Goal: Task Accomplishment & Management: Complete application form

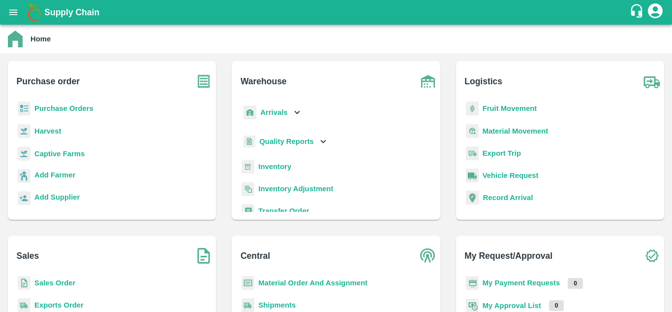
click at [63, 109] on b "Purchase Orders" at bounding box center [63, 108] width 59 height 8
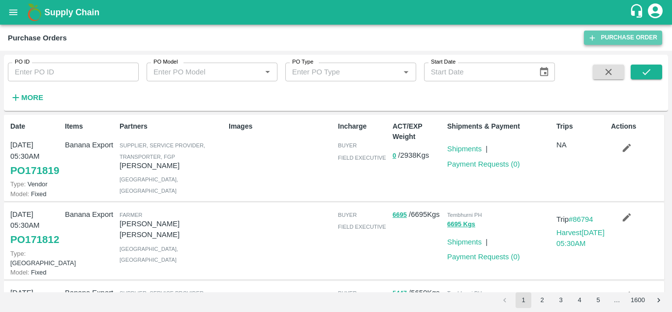
click at [630, 41] on link "Purchase Order" at bounding box center [623, 38] width 78 height 14
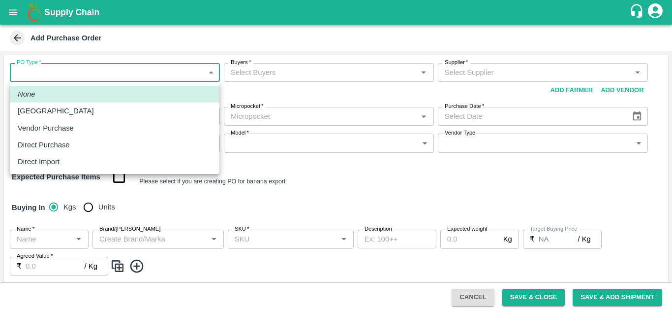
click at [47, 67] on body "Supply Chain Add Purchase Order PO Type   * ​ PO Type Buyers   * Buyers   * Sup…" at bounding box center [336, 156] width 672 height 312
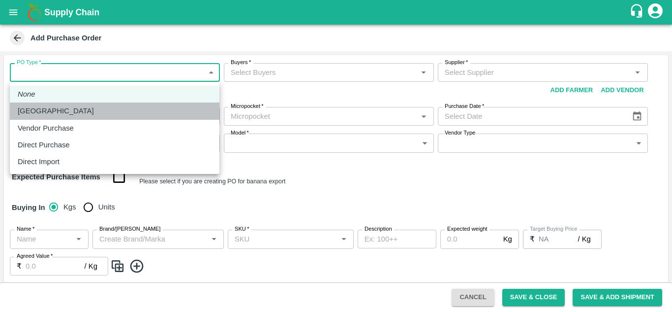
click at [69, 114] on div "[GEOGRAPHIC_DATA]" at bounding box center [115, 110] width 194 height 11
type input "1"
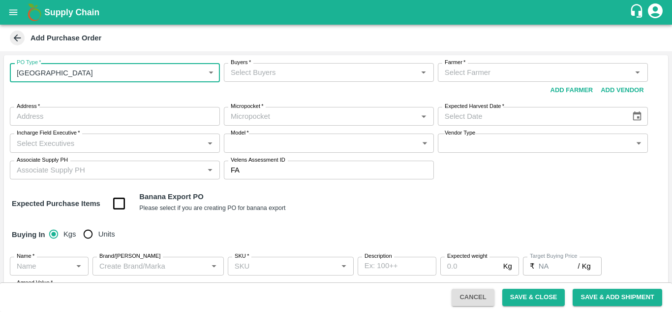
click at [245, 75] on input "Buyers   *" at bounding box center [321, 72] width 188 height 13
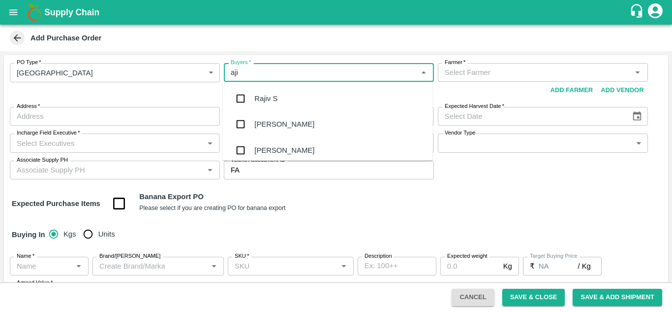
type input "ajit"
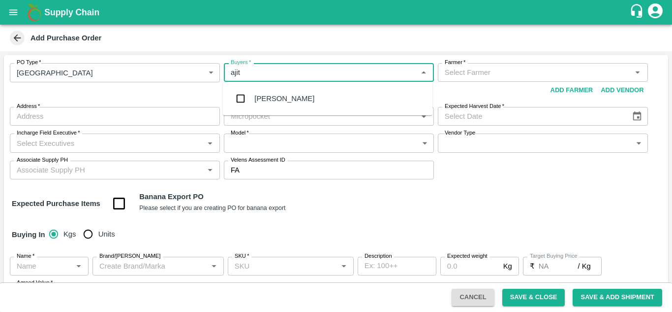
click at [279, 94] on div "[PERSON_NAME]" at bounding box center [284, 98] width 60 height 11
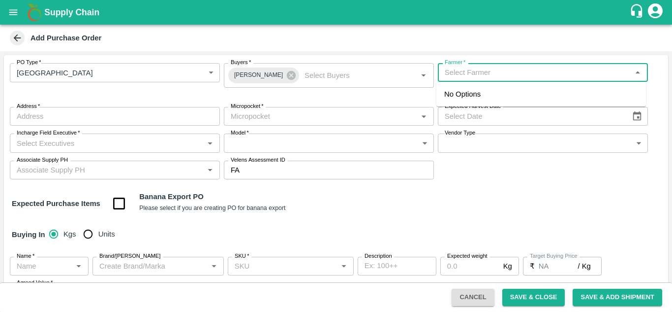
click at [467, 78] on input "Farmer   *" at bounding box center [535, 72] width 188 height 13
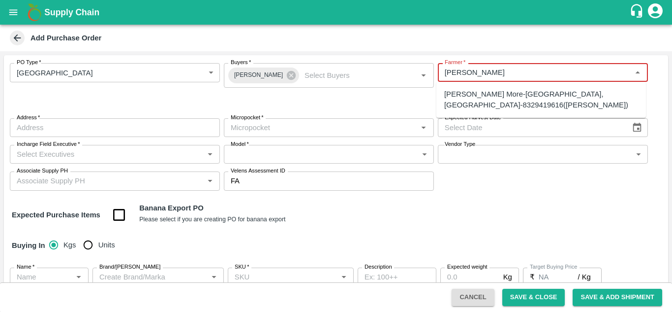
type input "[PERSON_NAME]"
click at [478, 107] on div "[PERSON_NAME] [PERSON_NAME] -, Pune Division-9404996015(Farmer)" at bounding box center [541, 100] width 194 height 22
type input "[PERSON_NAME] [PERSON_NAME] -, Pune Division-9404996015(Farmer)"
type input ", Pune Division, , [GEOGRAPHIC_DATA]"
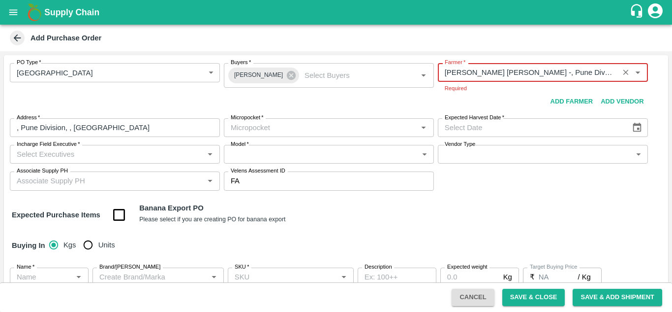
type input "Dhanashri Satish Kale -, Pune Division-9404996015(Farmer)"
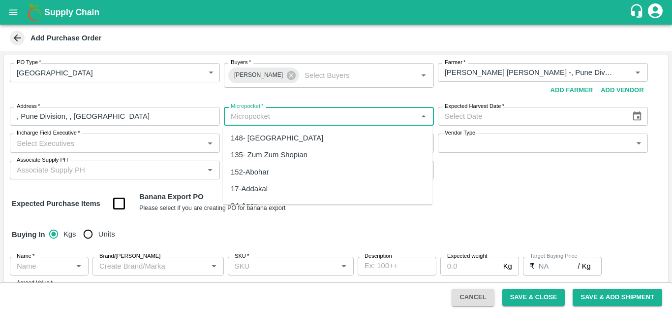
click at [276, 126] on body "Supply Chain Add Purchase Order PO Type   * Farm Gate 1 PO Type Buyers   * Ajit…" at bounding box center [336, 156] width 672 height 312
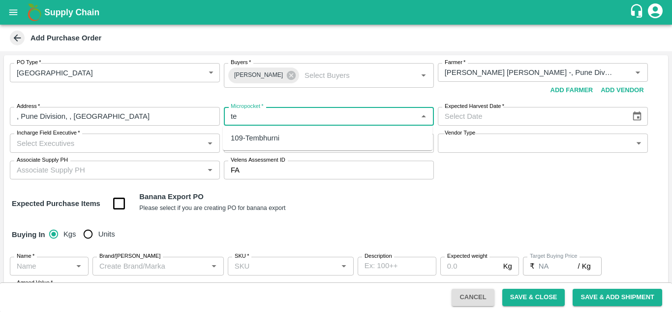
click at [262, 141] on div "109-Tembhurni" at bounding box center [255, 137] width 49 height 11
type input "109-Tembhurni"
type input "DD/MM/YYYY"
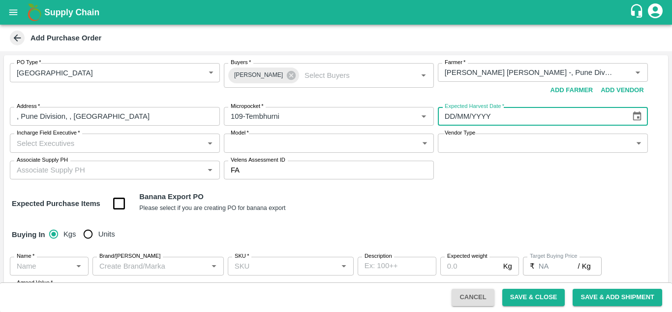
click at [465, 124] on input "DD/MM/YYYY" at bounding box center [531, 116] width 187 height 19
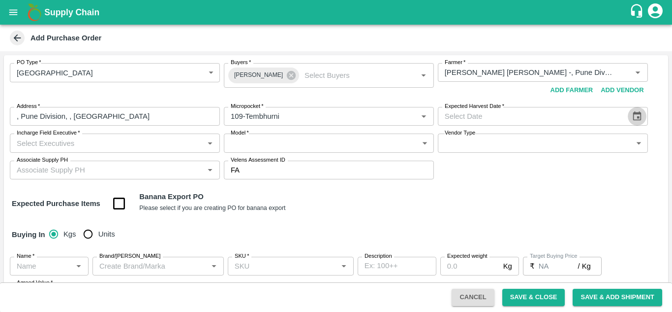
click at [637, 117] on icon "Choose date" at bounding box center [637, 115] width 8 height 9
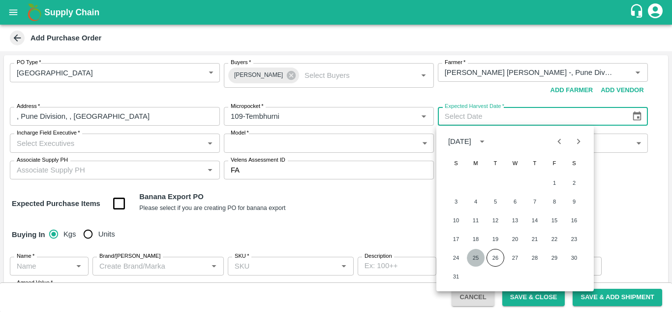
click at [474, 261] on button "25" at bounding box center [476, 258] width 18 height 18
type input "25/08/2025"
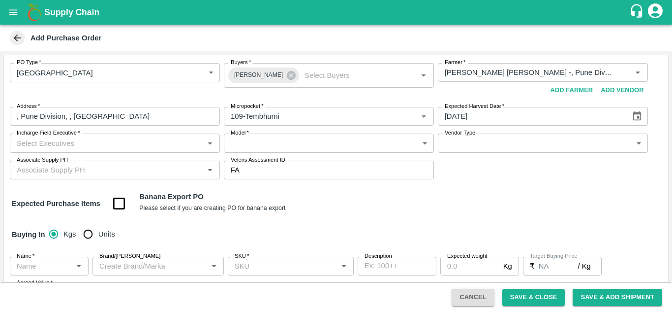
click at [84, 150] on div "Incharge Field Executive   *" at bounding box center [115, 142] width 210 height 19
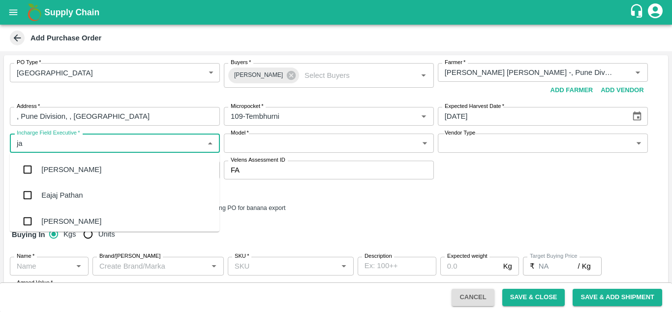
type input "jay"
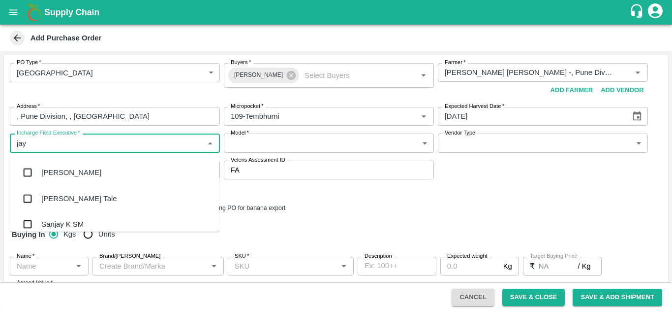
scroll to position [24, 0]
click at [67, 197] on div "jaydip Tale" at bounding box center [78, 196] width 75 height 11
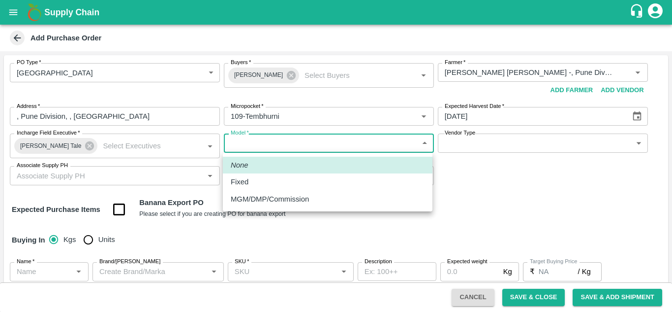
click at [248, 144] on body "Supply Chain Add Purchase Order PO Type   * Farm Gate 1 PO Type Buyers   * Ajit…" at bounding box center [336, 156] width 672 height 312
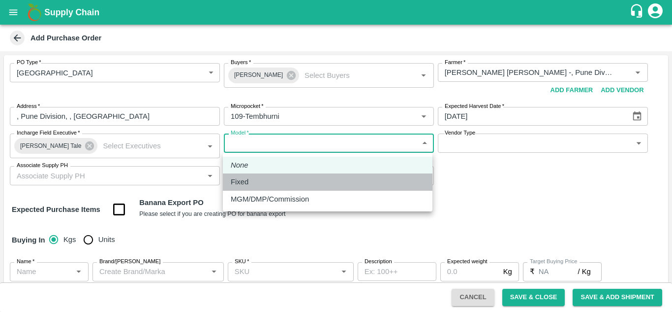
click at [248, 187] on p "Fixed" at bounding box center [240, 181] width 18 height 11
type input "Fixed"
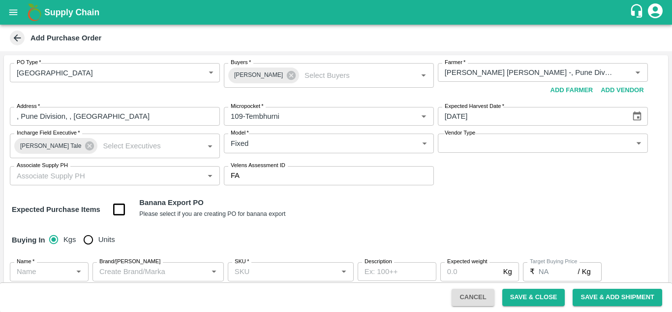
drag, startPoint x: 473, startPoint y: 132, endPoint x: 475, endPoint y: 142, distance: 9.5
click at [475, 142] on div "Vendor Type ​ Vendor Type" at bounding box center [543, 145] width 210 height 25
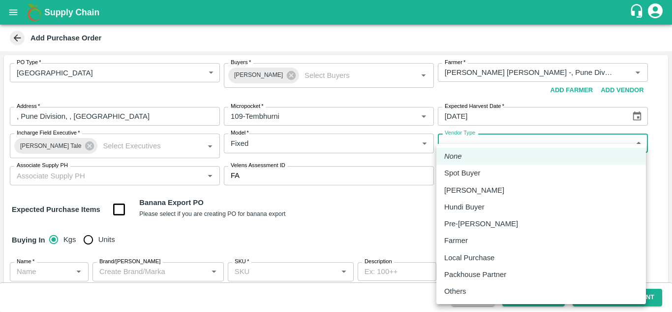
click at [475, 142] on body "Supply Chain Add Purchase Order PO Type   * Farm Gate 1 PO Type Buyers   * Ajit…" at bounding box center [336, 156] width 672 height 312
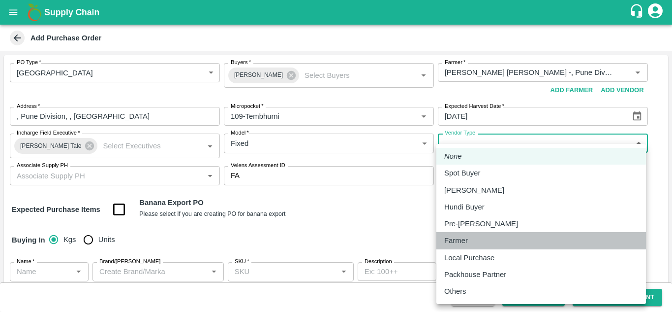
click at [460, 240] on p "Farmer" at bounding box center [456, 240] width 24 height 11
type input "FARMER"
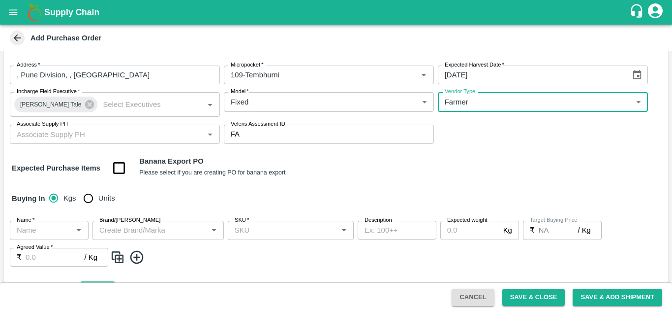
scroll to position [77, 0]
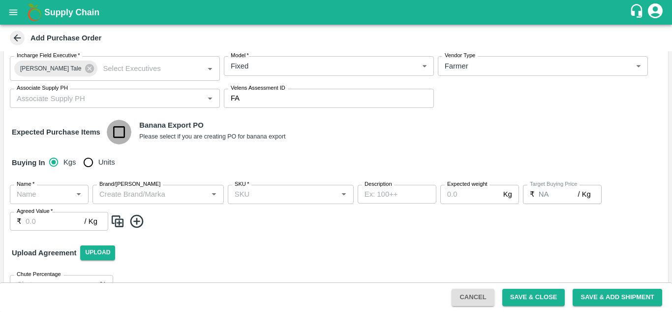
click at [120, 135] on input "checkbox" at bounding box center [119, 132] width 25 height 25
checkbox input "true"
type input "Banana Export"
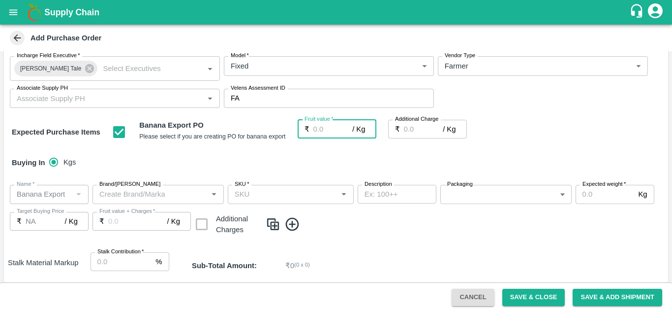
click at [319, 126] on input "Fruit value   *" at bounding box center [333, 129] width 39 height 19
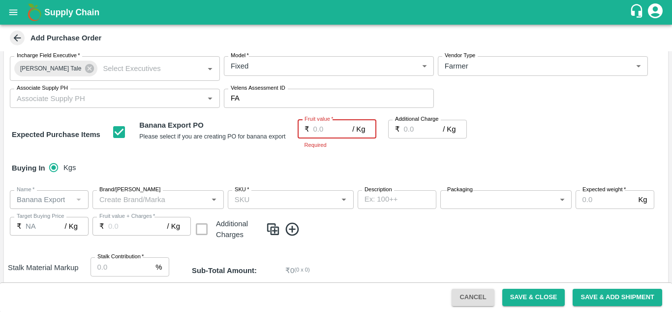
type input "2"
type input "25"
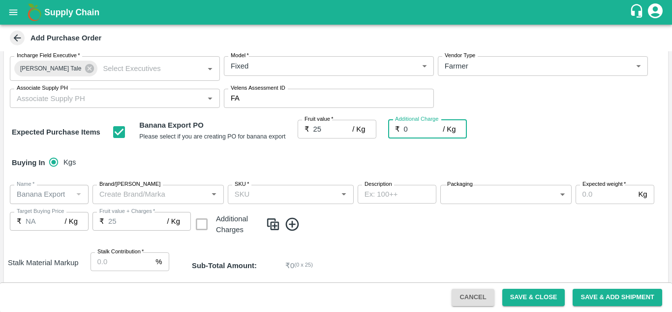
type input "0"
click at [48, 184] on div "Name   * Name   * Brand/Marka Brand/Marka SKU   * SKU   * Description x Descrip…" at bounding box center [336, 210] width 664 height 67
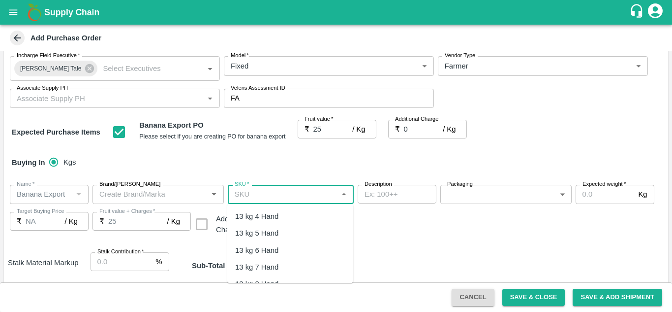
click at [255, 194] on input "SKU   *" at bounding box center [283, 194] width 104 height 13
click at [295, 220] on div "13 kg M N-CHL 4 Hand" at bounding box center [273, 216] width 76 height 11
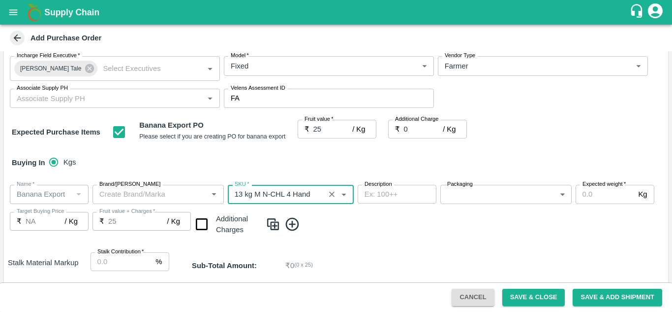
type input "13 kg M N-CHL 4 Hand"
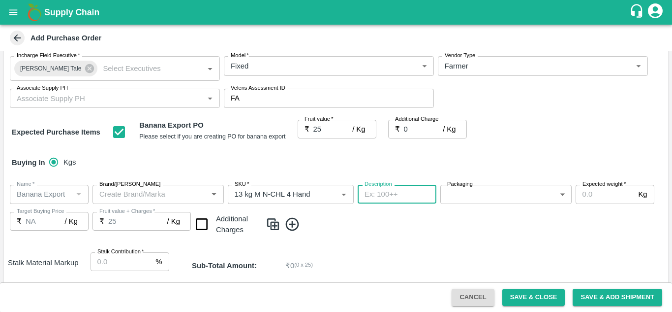
click at [375, 196] on textarea "Description" at bounding box center [397, 194] width 65 height 10
click at [455, 190] on body "Supply Chain Add Purchase Order PO Type   * Farm Gate 1 PO Type Buyers   * Ajit…" at bounding box center [336, 156] width 672 height 312
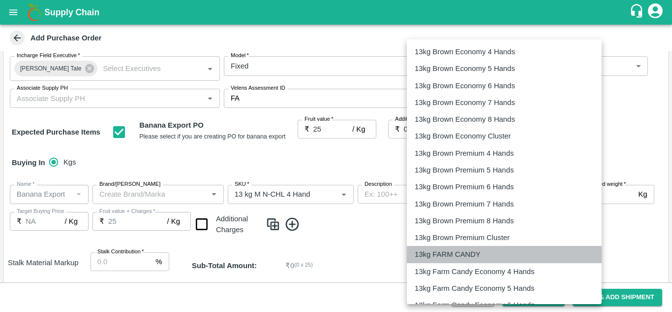
click at [468, 252] on p "13kg FARM CANDY" at bounding box center [448, 254] width 66 height 11
type input "466"
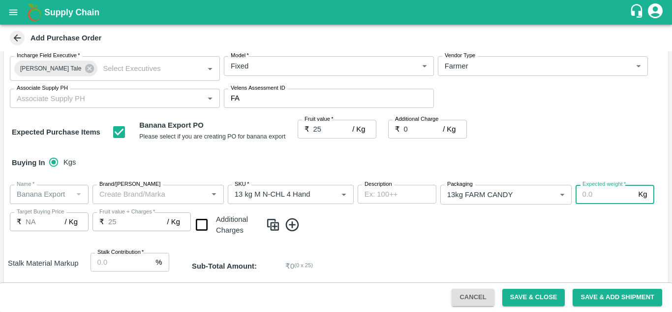
click at [578, 196] on input "Expected weight   *" at bounding box center [605, 194] width 59 height 19
type input "1200"
click at [292, 223] on icon at bounding box center [292, 224] width 13 height 13
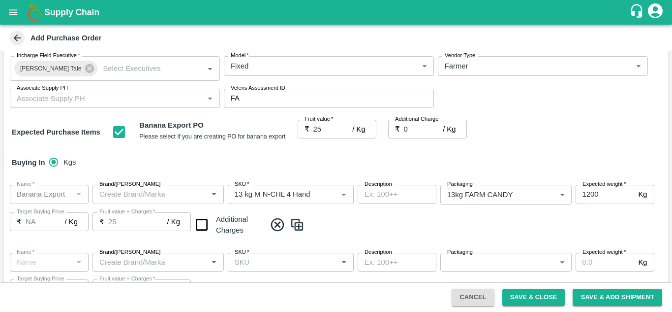
type input "Banana Export"
click at [200, 222] on input "checkbox" at bounding box center [201, 224] width 25 height 25
click at [202, 226] on input "checkbox" at bounding box center [201, 224] width 25 height 25
checkbox input "false"
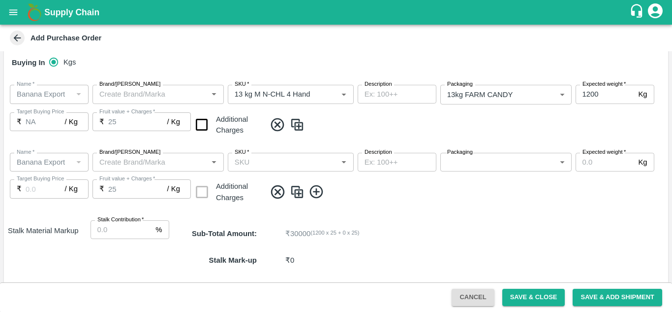
scroll to position [0, 0]
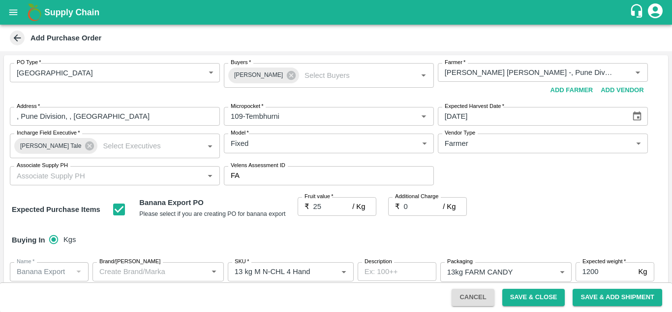
click at [94, 175] on input "Associate Supply PH" at bounding box center [107, 175] width 188 height 13
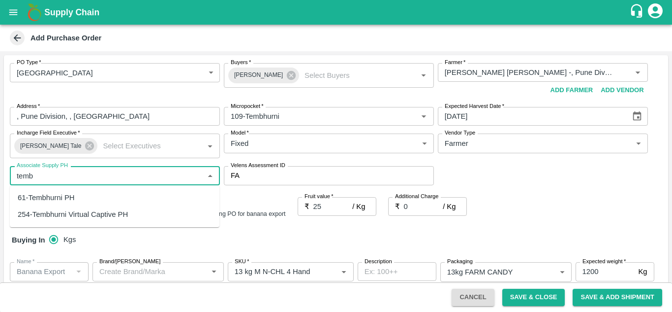
click at [63, 204] on div "61-Tembhurni PH" at bounding box center [115, 197] width 210 height 17
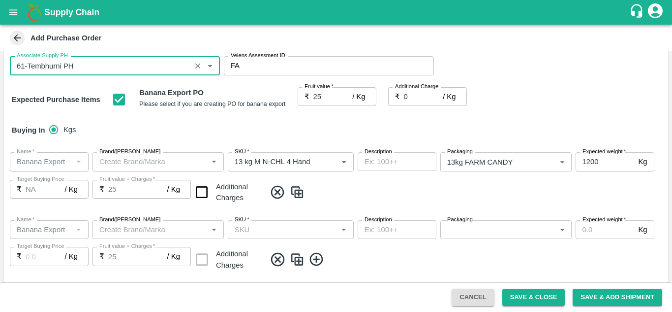
scroll to position [111, 0]
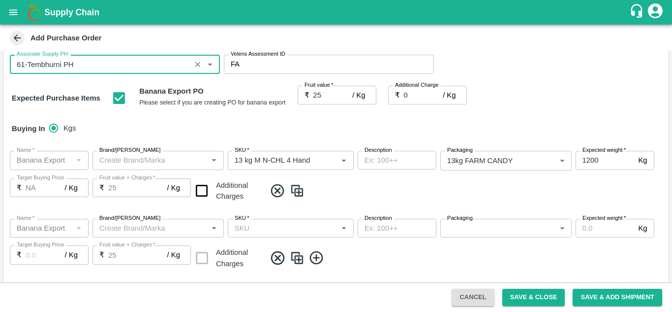
type input "61-Tembhurni PH"
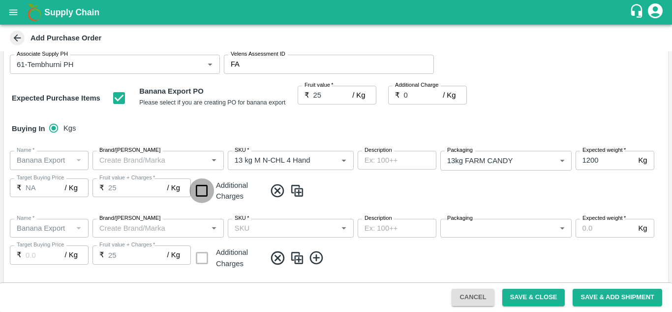
click at [203, 187] on input "checkbox" at bounding box center [201, 190] width 25 height 25
checkbox input "true"
click at [300, 190] on img at bounding box center [297, 191] width 15 height 16
type input "466"
type input "1200"
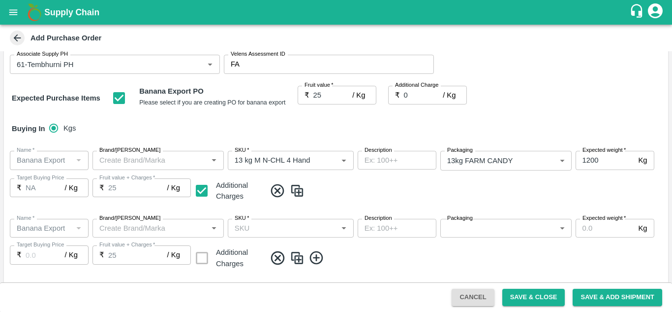
type input "NA"
checkbox input "true"
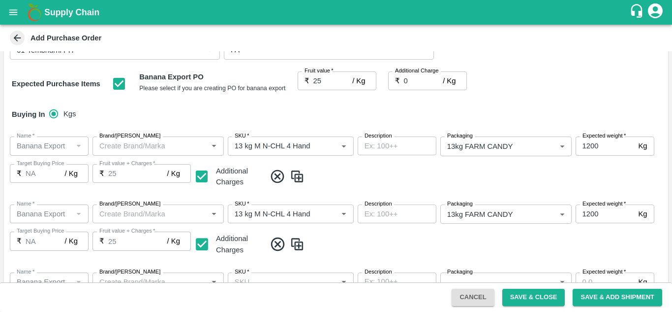
scroll to position [125, 0]
click at [315, 218] on input "SKU   *" at bounding box center [276, 214] width 91 height 13
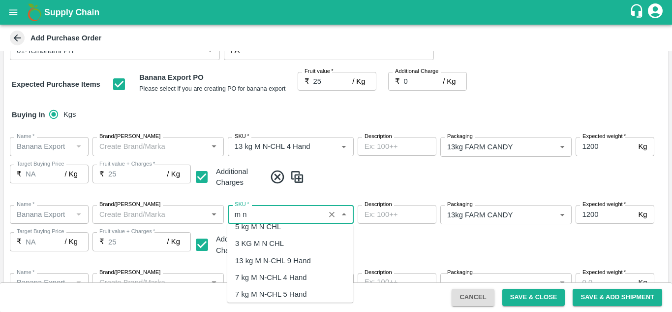
scroll to position [0, 0]
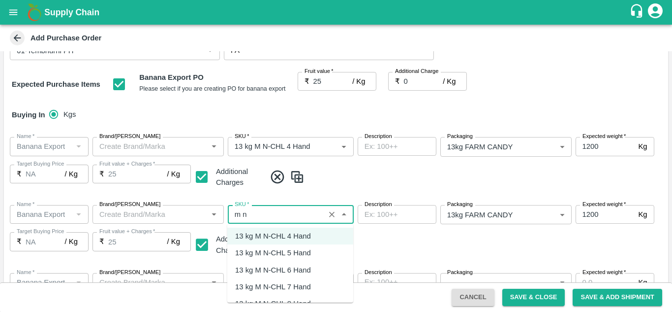
click at [279, 259] on div "13 kg M N-CHL 5 Hand" at bounding box center [290, 252] width 126 height 17
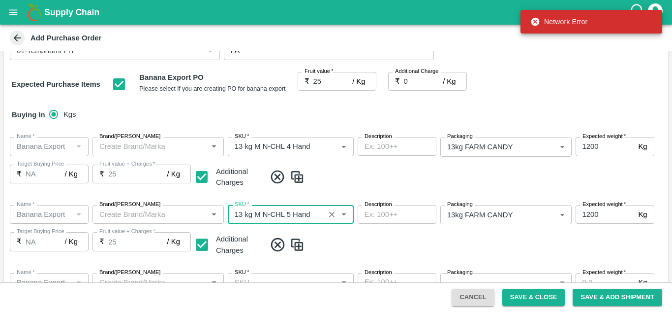
type input "13 kg M N-CHL 5 Hand"
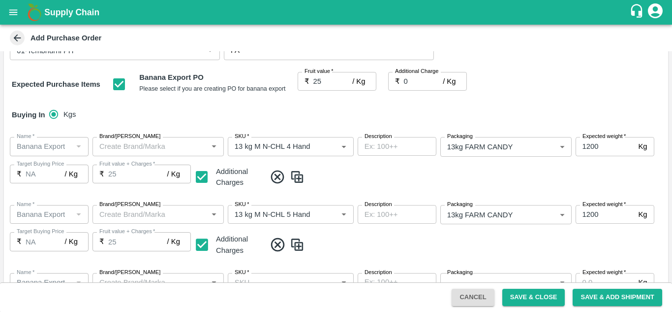
scroll to position [202, 0]
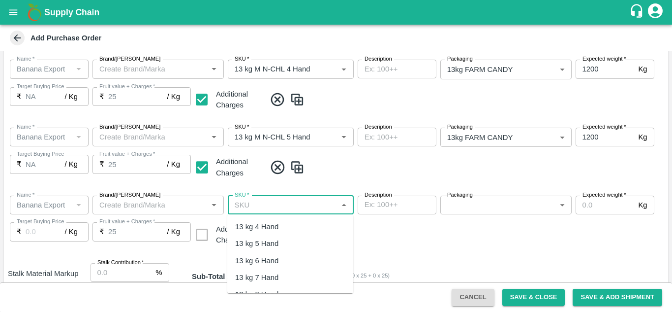
click at [240, 202] on input "SKU   *" at bounding box center [283, 204] width 104 height 13
click at [270, 256] on div "13 kg M N-CHL 6 Hand" at bounding box center [273, 260] width 76 height 11
type input "13 kg M N-CHL 6 Hand"
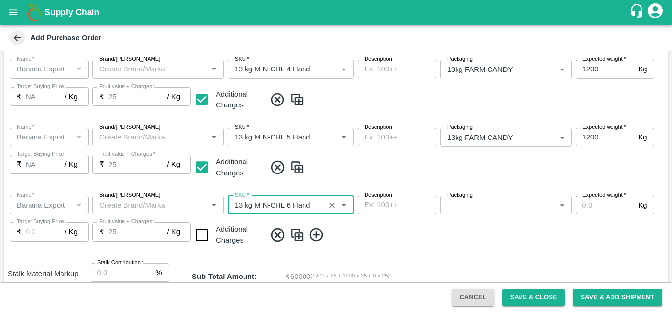
type input "NA"
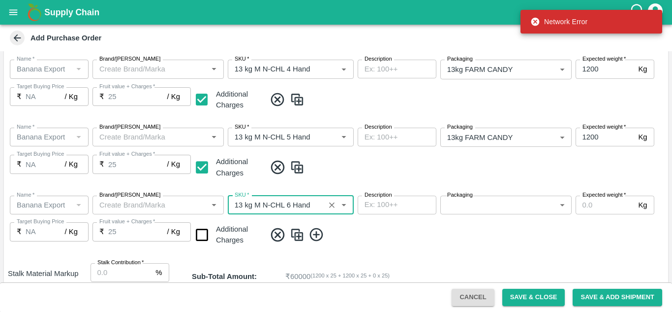
type input "13 kg M N-CHL 6 Hand"
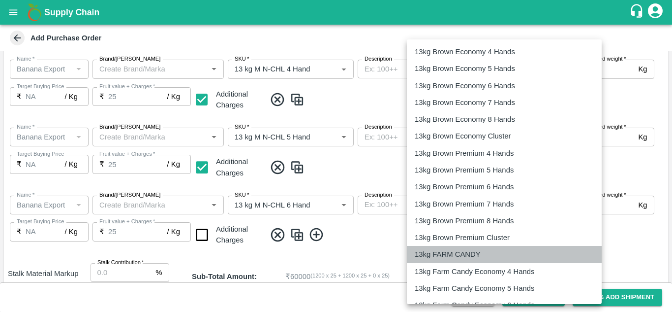
click at [443, 251] on p "13kg FARM CANDY" at bounding box center [448, 254] width 66 height 11
type input "466"
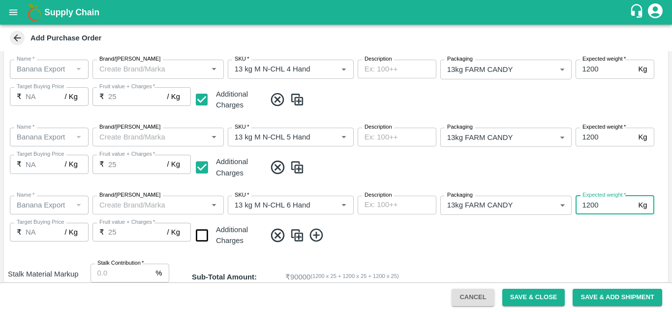
type input "1200"
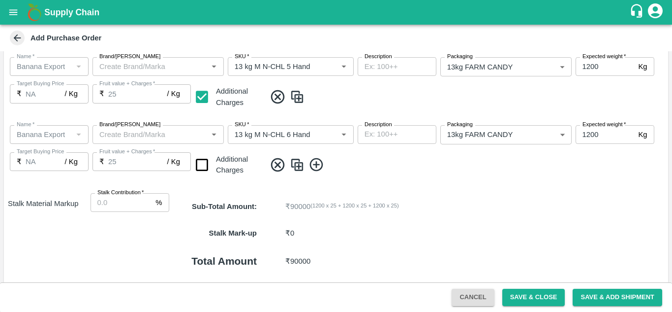
scroll to position [334, 0]
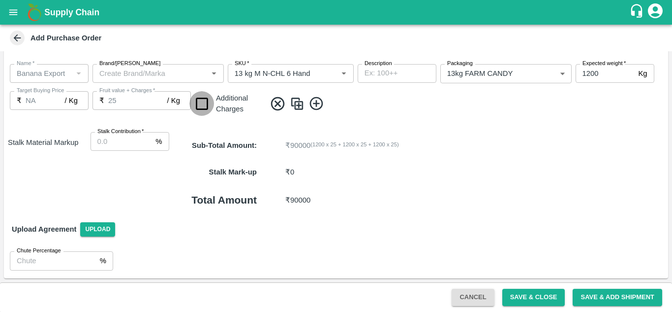
click at [202, 100] on input "checkbox" at bounding box center [201, 103] width 25 height 25
checkbox input "true"
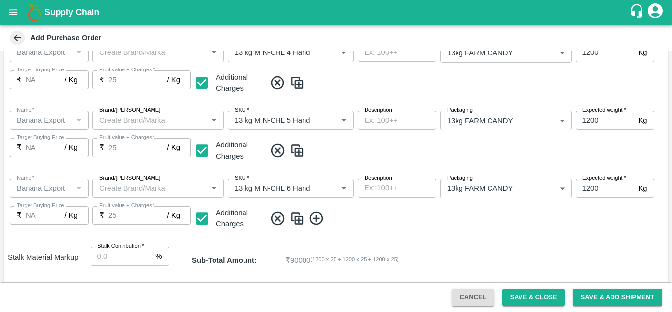
scroll to position [260, 0]
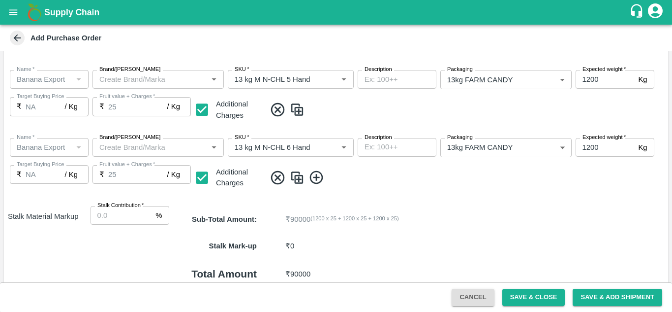
click at [315, 176] on icon at bounding box center [317, 177] width 16 height 16
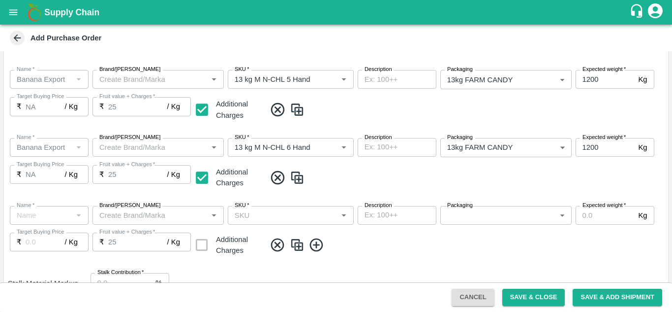
type input "Banana Export"
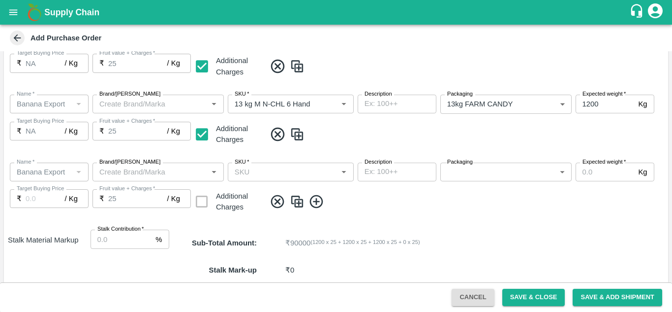
scroll to position [304, 0]
click at [247, 171] on input "SKU   *" at bounding box center [283, 171] width 104 height 13
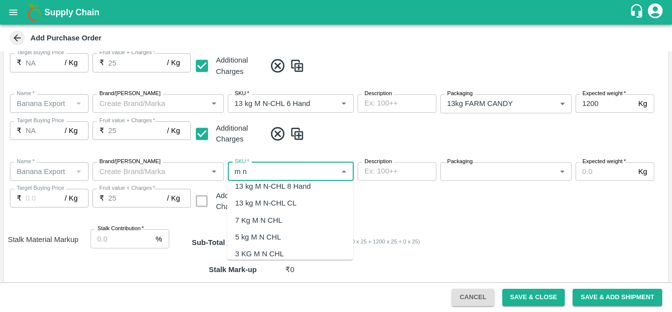
scroll to position [64, 0]
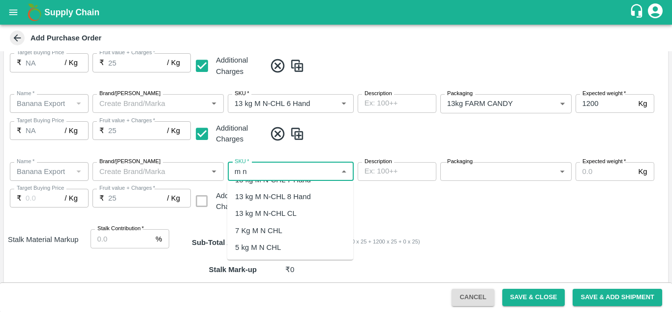
click at [298, 198] on div "13 kg M N-CHL 8 Hand" at bounding box center [273, 196] width 76 height 11
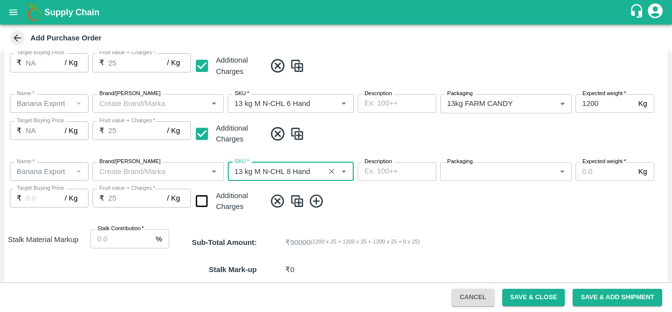
type input "13 kg M N-CHL 8 Hand"
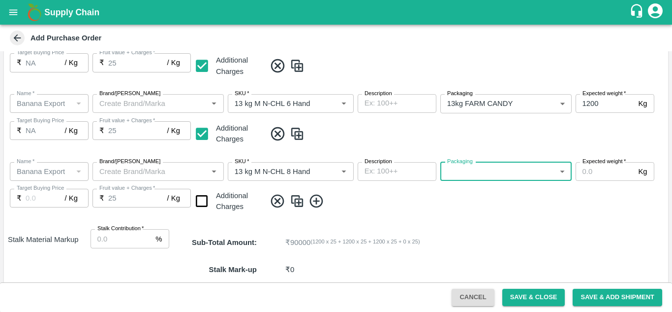
click at [507, 169] on body "Supply Chain Add Purchase Order PO Type   * Farm Gate 1 PO Type Buyers   * Ajit…" at bounding box center [336, 156] width 672 height 312
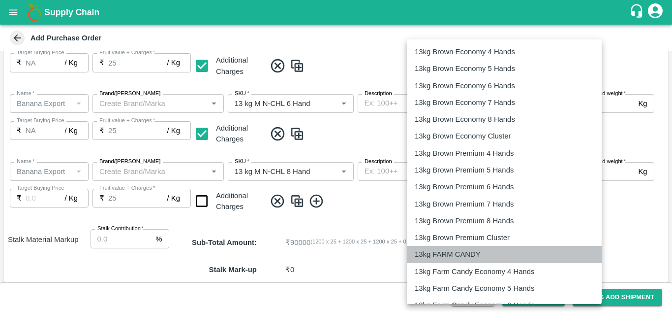
click at [472, 249] on p "13kg FARM CANDY" at bounding box center [448, 254] width 66 height 11
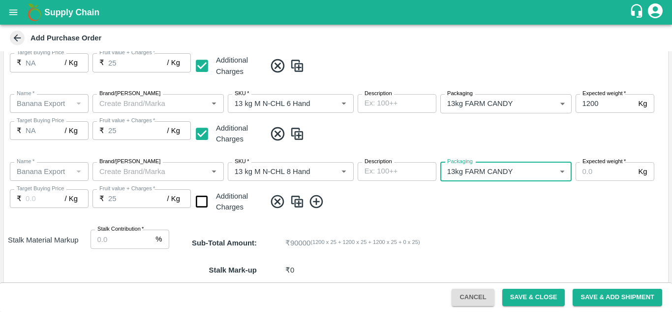
type input "466"
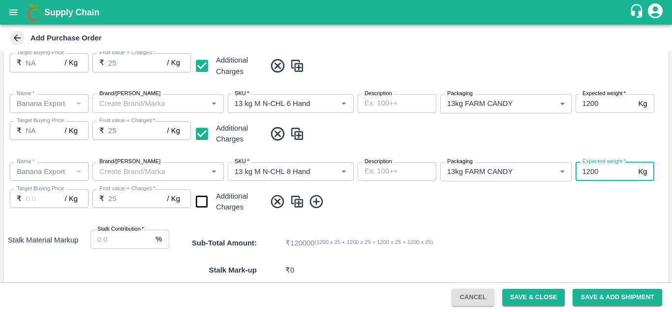
scroll to position [357, 0]
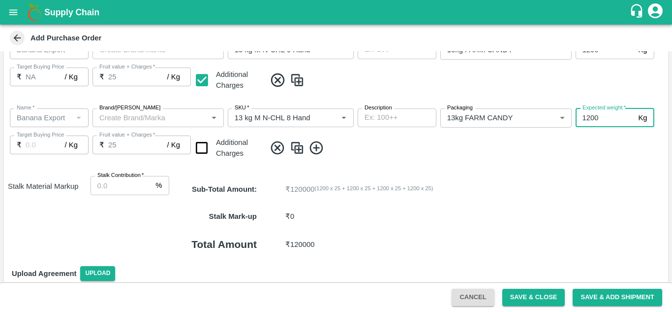
type input "1200"
click at [204, 149] on input "checkbox" at bounding box center [201, 147] width 25 height 25
checkbox input "true"
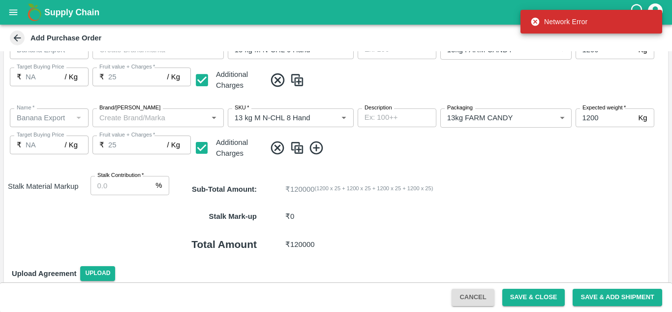
type input "NA"
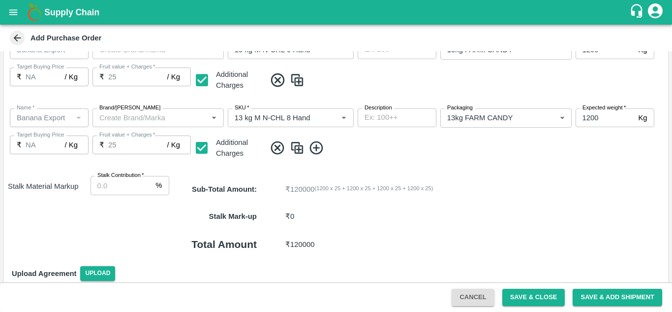
click at [413, 229] on div "Total Amount ₹ 120000" at bounding box center [418, 244] width 499 height 30
click at [372, 235] on div "Total Amount ₹ 120000" at bounding box center [418, 244] width 499 height 30
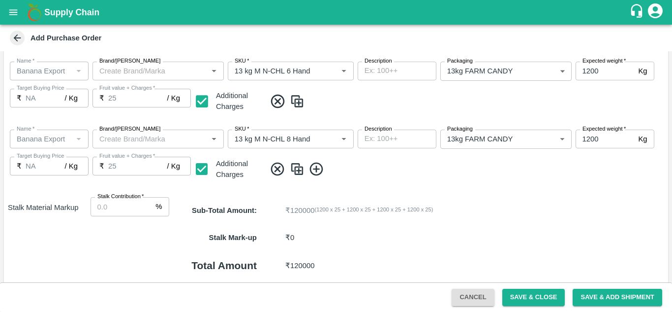
scroll to position [379, 0]
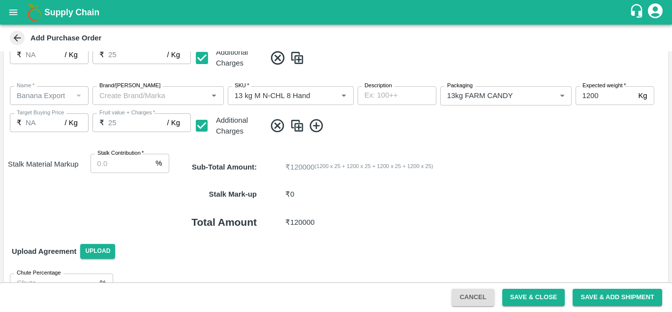
click at [314, 127] on icon at bounding box center [317, 126] width 16 height 16
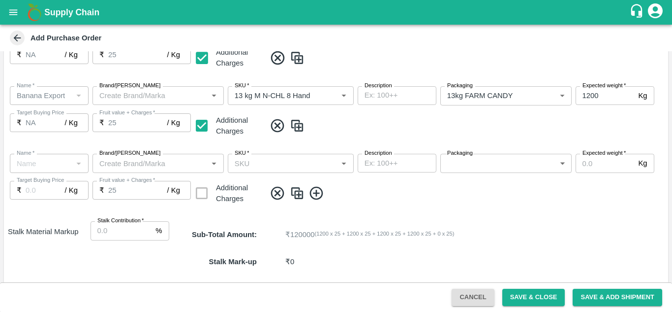
type input "Banana Export"
click at [243, 171] on div "SKU   *" at bounding box center [291, 163] width 126 height 19
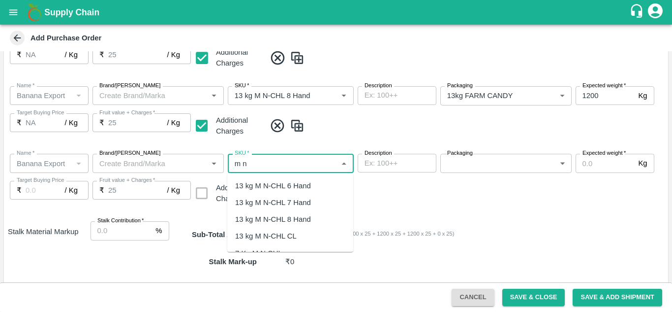
scroll to position [40, 0]
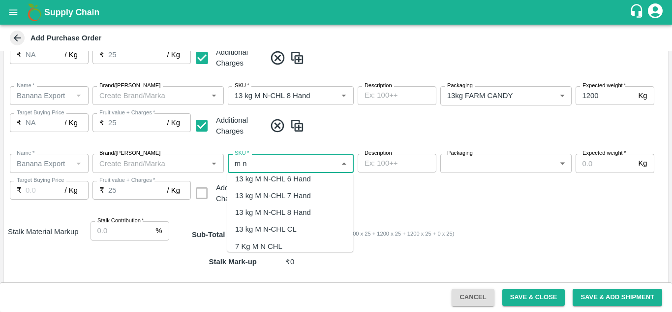
click at [290, 214] on div "13 kg M N-CHL 8 Hand" at bounding box center [273, 212] width 76 height 11
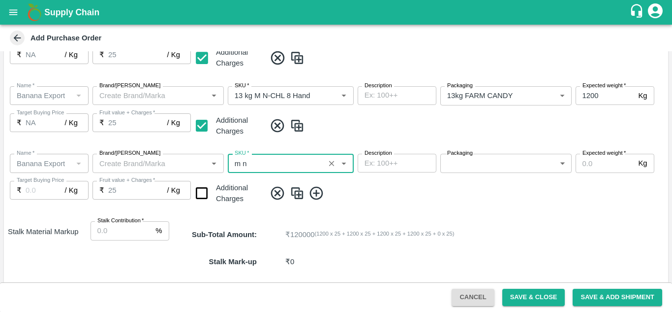
type input "13 kg M N-CHL 8 Hand"
type input "NA"
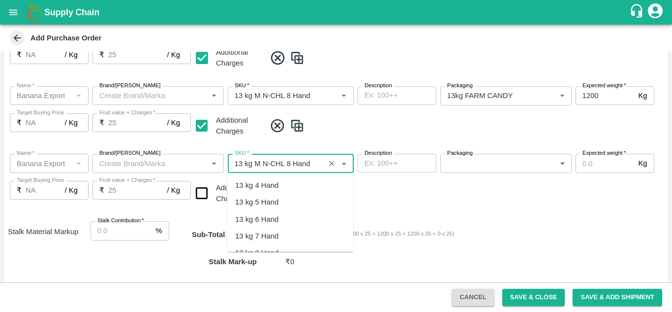
click at [316, 164] on input "SKU   *" at bounding box center [276, 163] width 91 height 13
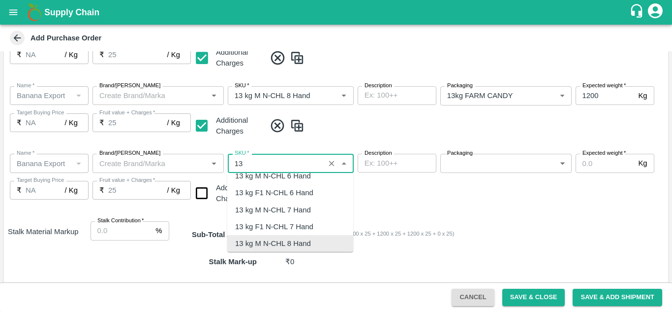
type input "1"
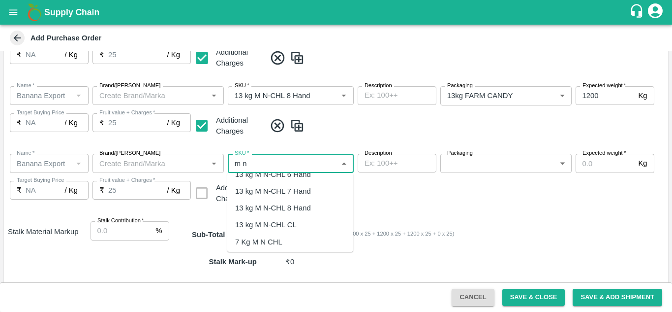
scroll to position [52, 0]
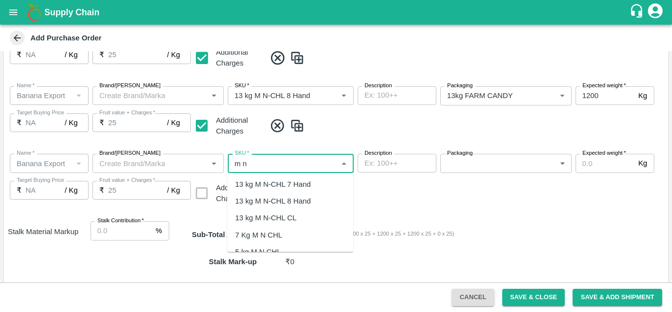
click at [287, 211] on div "13 kg M N-CHL CL" at bounding box center [290, 217] width 126 height 17
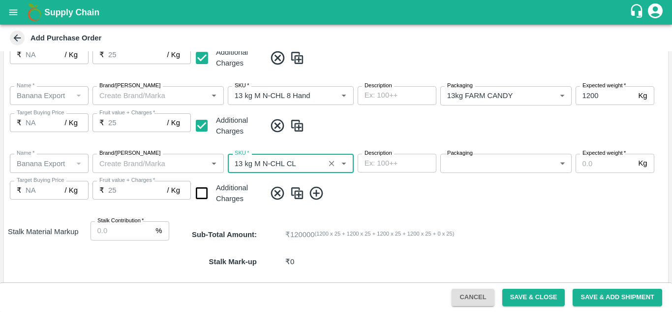
type input "13 kg M N-CHL CL"
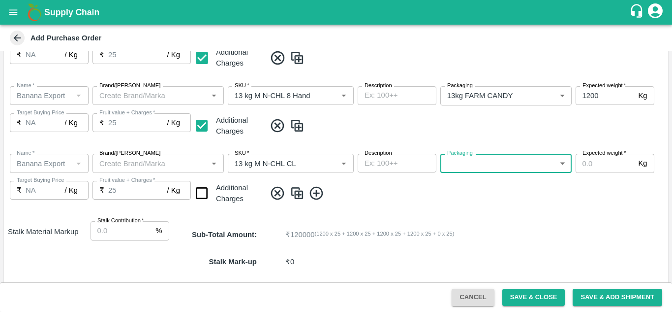
click at [504, 162] on body "Supply Chain Add Purchase Order PO Type   * Farm Gate 1 PO Type Buyers   * Ajit…" at bounding box center [336, 156] width 672 height 312
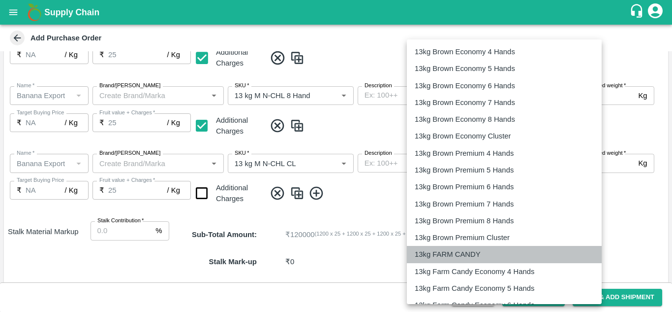
click at [467, 255] on p "13kg FARM CANDY" at bounding box center [448, 254] width 66 height 11
type input "466"
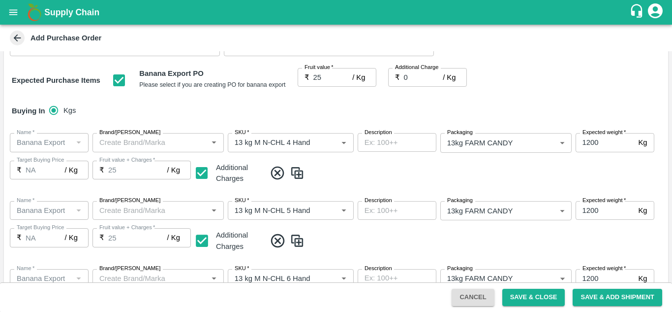
scroll to position [101, 0]
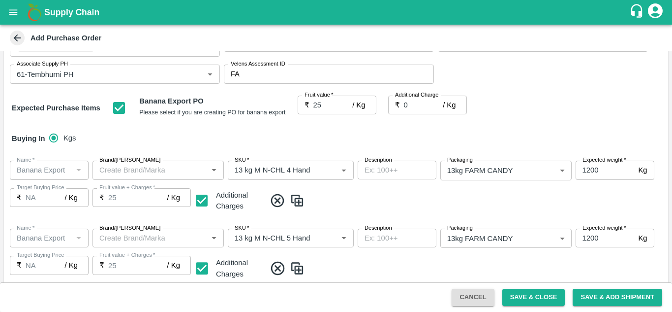
type input "1200"
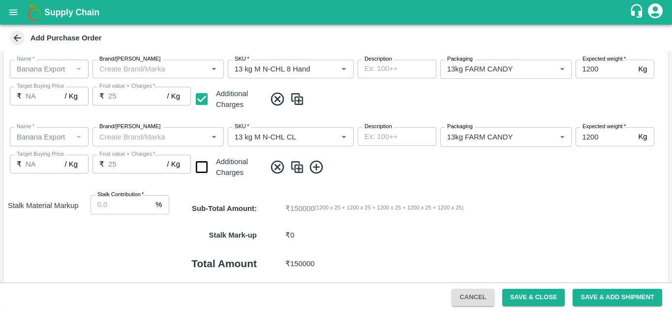
scroll to position [406, 0]
click at [201, 170] on input "checkbox" at bounding box center [201, 167] width 25 height 25
checkbox input "true"
click at [319, 167] on icon at bounding box center [316, 166] width 13 height 13
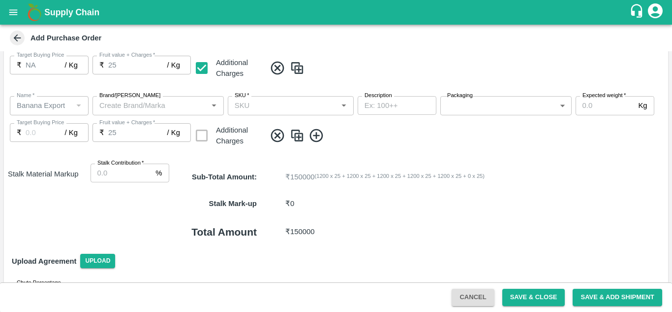
scroll to position [505, 0]
click at [240, 112] on div "SKU   *" at bounding box center [291, 104] width 126 height 19
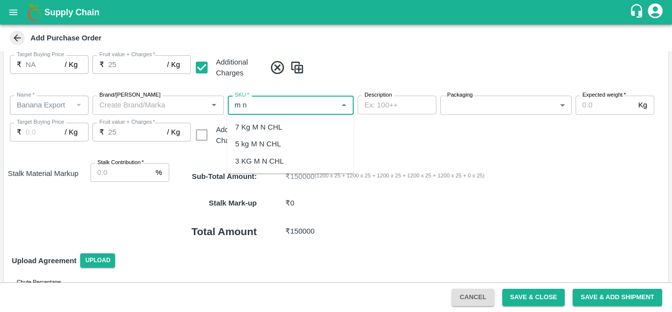
scroll to position [0, 0]
type input "m"
click at [257, 125] on div "PHR Kg" at bounding box center [248, 127] width 27 height 11
type input "PHR Kg"
type input "NA"
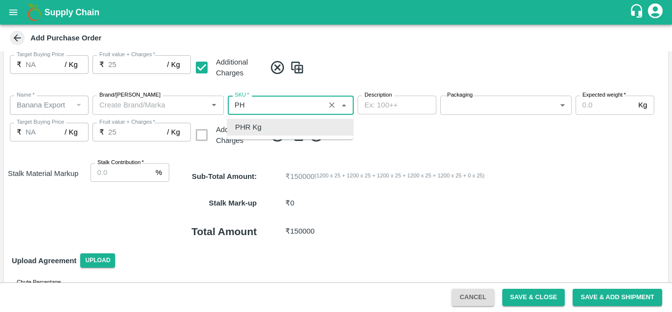
type input "P"
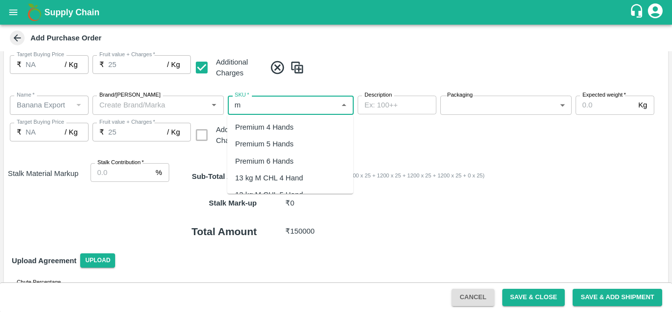
type input "m"
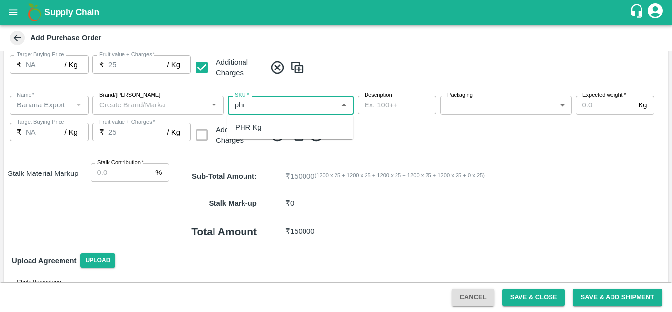
click at [252, 126] on div "PHR Kg" at bounding box center [248, 127] width 27 height 11
type input "PHR Kg"
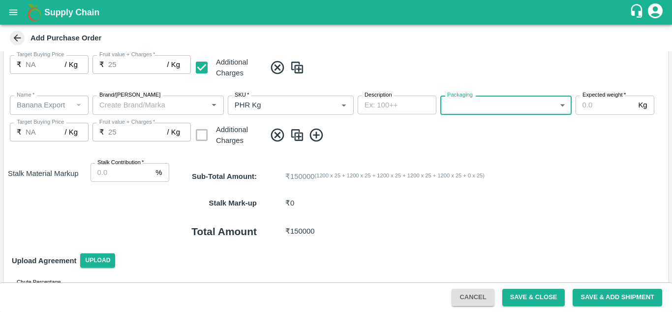
click at [498, 104] on body "Supply Chain Add Purchase Order PO Type   * Farm Gate 1 PO Type Buyers   * Ajit…" at bounding box center [336, 156] width 672 height 312
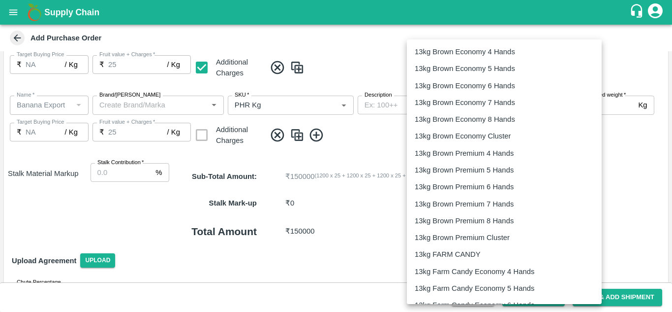
scroll to position [1583, 0]
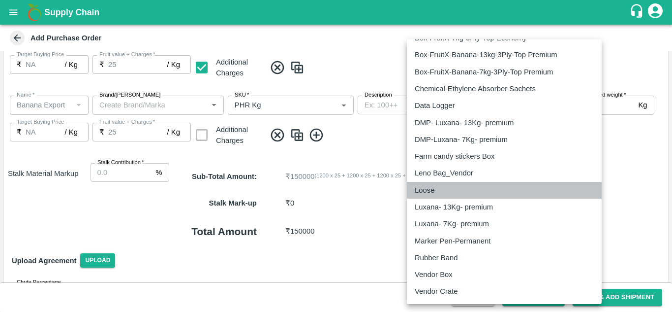
click at [435, 189] on div "Loose" at bounding box center [427, 190] width 25 height 11
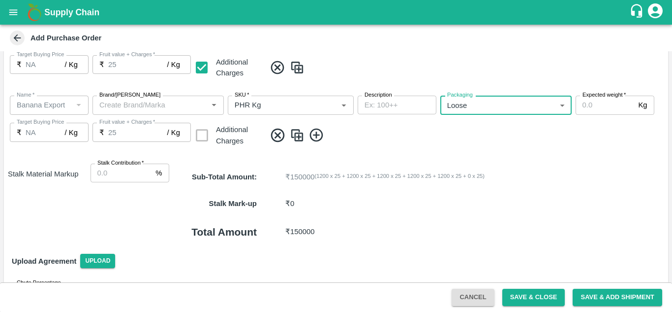
type input "258"
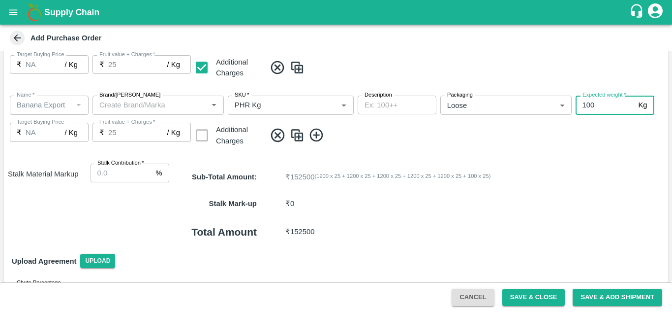
type input "100"
click at [321, 139] on icon at bounding box center [316, 134] width 13 height 13
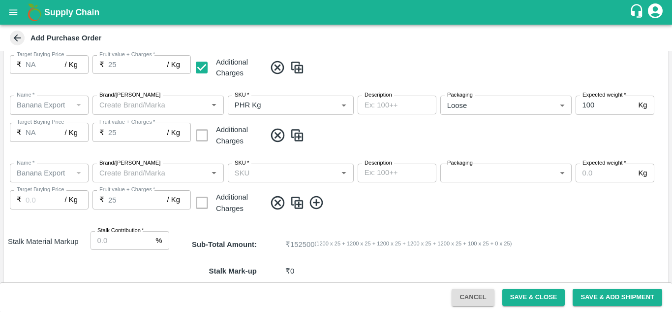
click at [244, 180] on div "SKU   *" at bounding box center [291, 172] width 126 height 19
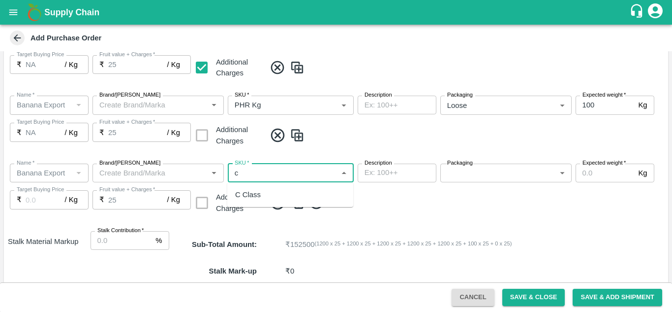
click at [260, 197] on div "C Class" at bounding box center [248, 194] width 26 height 11
type input "C Class"
type input "NA"
type input "C Class"
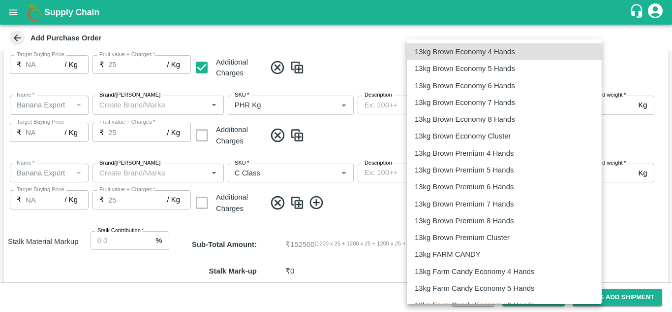
click at [495, 175] on body "Supply Chain Add Purchase Order PO Type   * Farm Gate 1 PO Type Buyers   * Ajit…" at bounding box center [336, 156] width 672 height 312
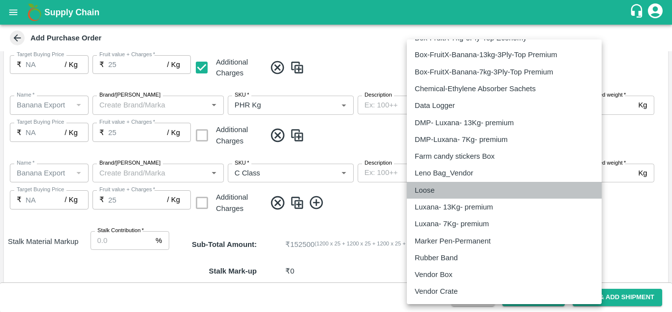
click at [433, 188] on p "Loose" at bounding box center [425, 190] width 20 height 11
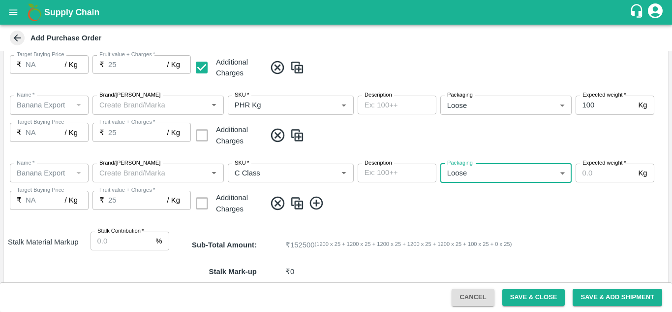
type input "258"
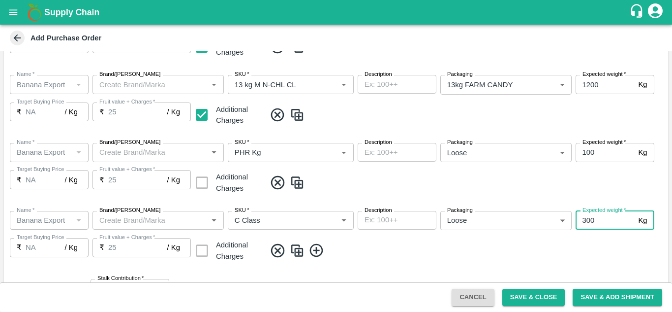
scroll to position [406, 0]
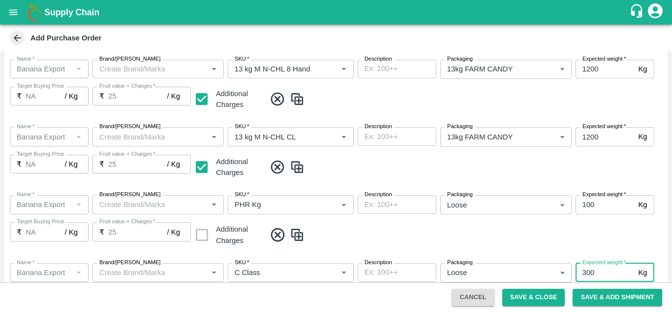
type input "300"
click at [516, 231] on span at bounding box center [465, 234] width 399 height 16
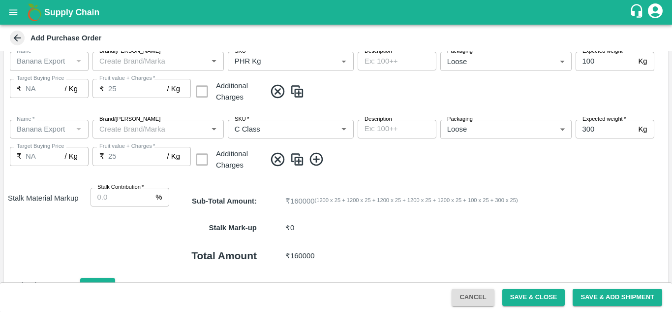
scroll to position [604, 0]
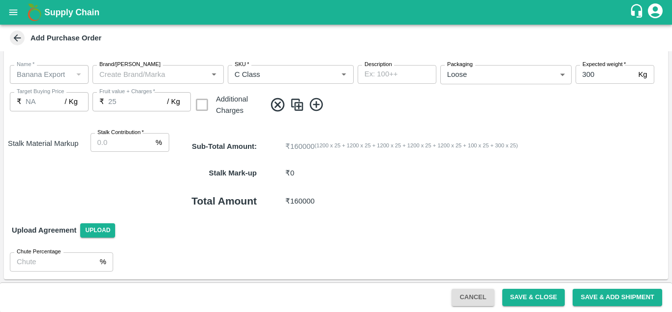
click at [109, 139] on input "Stalk Contribution   *" at bounding box center [122, 142] width 62 height 19
type input "8"
click at [377, 110] on span at bounding box center [465, 104] width 399 height 16
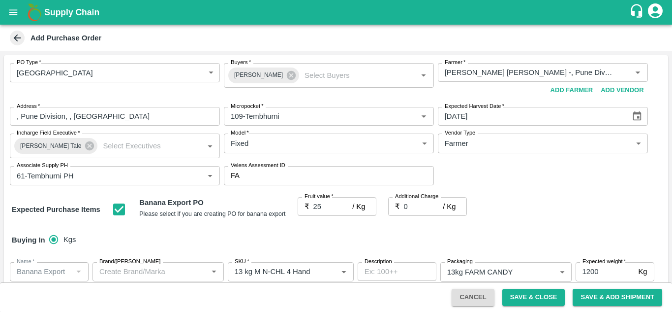
scroll to position [605, 0]
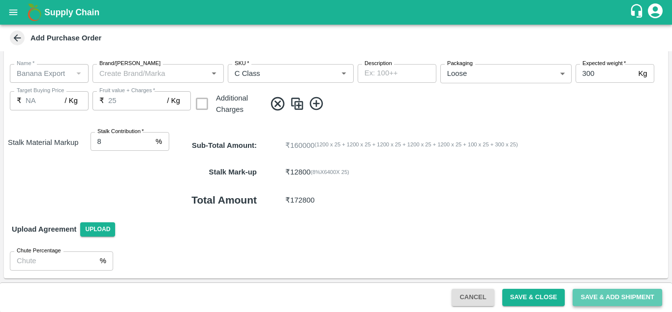
click at [606, 294] on button "Save & Add Shipment" at bounding box center [618, 296] width 90 height 17
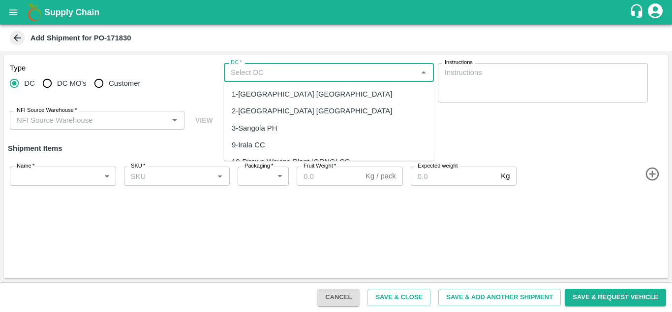
click at [248, 74] on input "DC   *" at bounding box center [321, 72] width 188 height 13
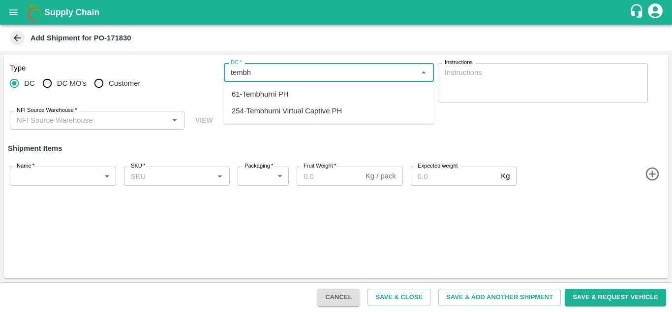
click at [262, 91] on div "61-Tembhurni PH" at bounding box center [260, 94] width 57 height 11
type input "61-Tembhurni PH"
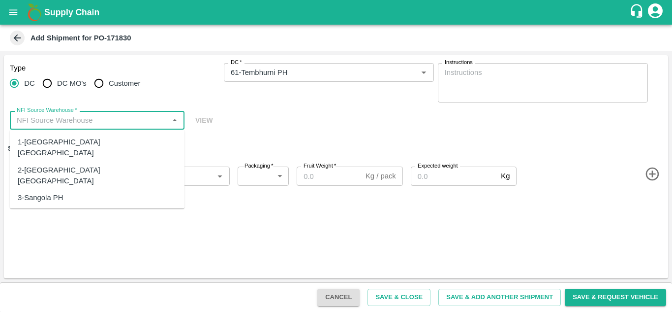
click at [83, 120] on input "NFI Source Warehouse   *" at bounding box center [89, 120] width 153 height 13
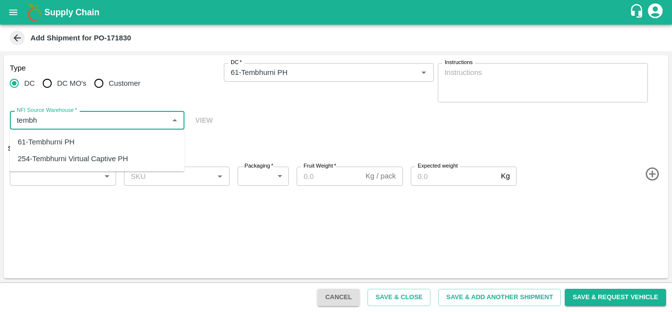
click at [52, 144] on div "61-Tembhurni PH" at bounding box center [46, 141] width 57 height 11
type input "61-Tembhurni PH"
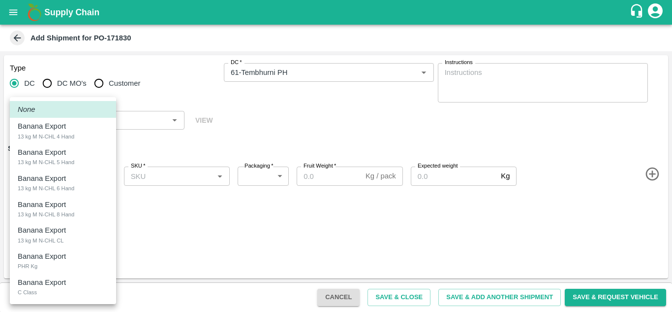
click at [52, 176] on body "Supply Chain Add Shipment for PO-171830 Type DC DC MO's Customer DC   * DC   * …" at bounding box center [336, 156] width 672 height 312
click at [164, 257] on div at bounding box center [336, 156] width 672 height 312
click at [81, 170] on body "Supply Chain Add Shipment for PO-171830 Type DC DC MO's Customer DC   * DC   * …" at bounding box center [336, 156] width 672 height 312
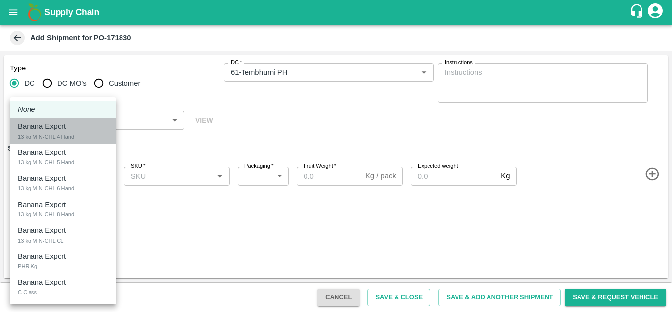
click at [77, 133] on div "Banana Export 13 kg M N-CHL 4 Hand" at bounding box center [63, 131] width 91 height 20
type input "1949915"
type input "466"
type input "1200"
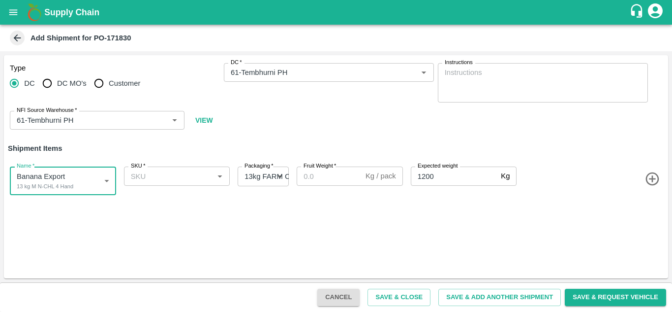
click at [143, 179] on input "SKU   *" at bounding box center [169, 175] width 84 height 13
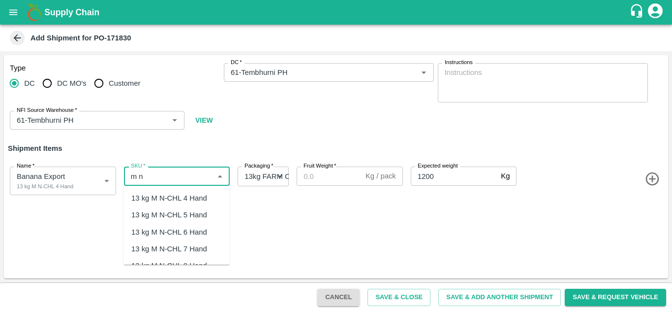
click at [177, 203] on div "13 kg M N-CHL 4 Hand" at bounding box center [169, 197] width 76 height 11
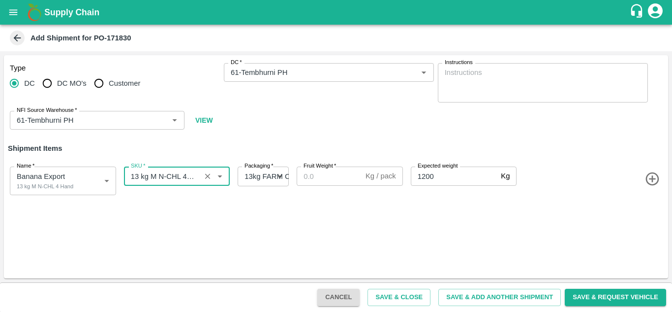
type input "13 kg M N-CHL 4 Hand"
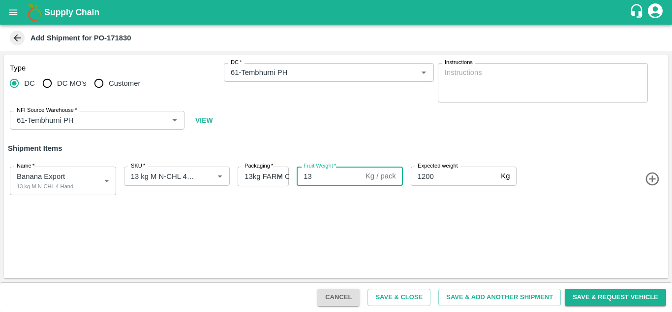
type input "13"
click at [657, 177] on icon "button" at bounding box center [653, 179] width 16 height 16
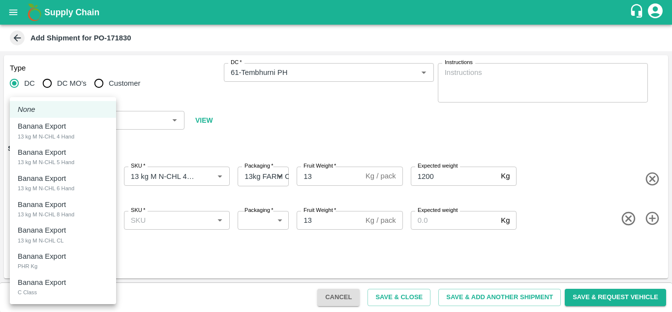
click at [56, 221] on body "Supply Chain Add Shipment for PO-171830 Type DC DC MO's Customer DC   * DC   * …" at bounding box center [336, 156] width 672 height 312
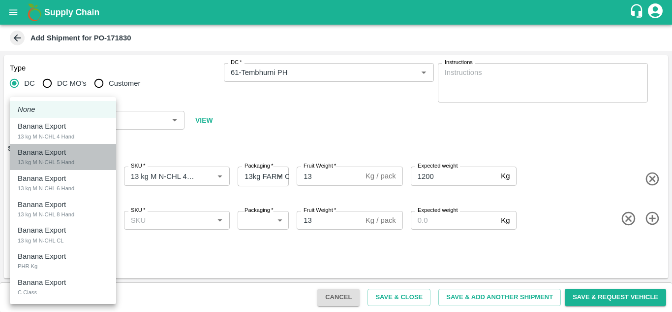
click at [58, 150] on p "Banana Export" at bounding box center [42, 152] width 48 height 11
type input "1949916"
type input "466"
type input "1200"
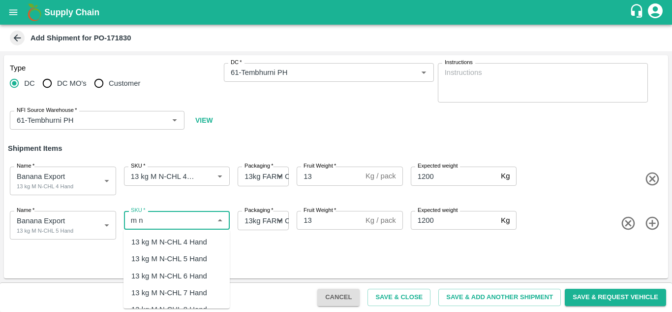
click at [170, 260] on div "13 kg M N-CHL 5 Hand" at bounding box center [169, 258] width 76 height 11
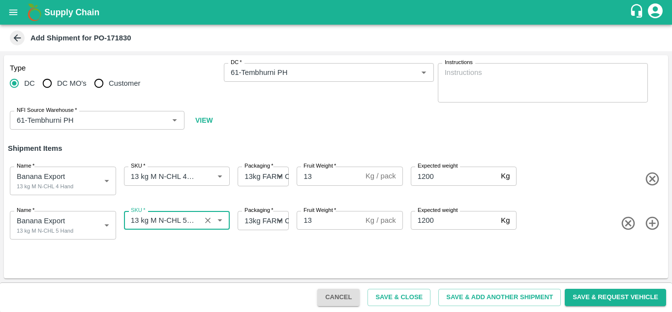
type input "13 kg M N-CHL 5 Hand"
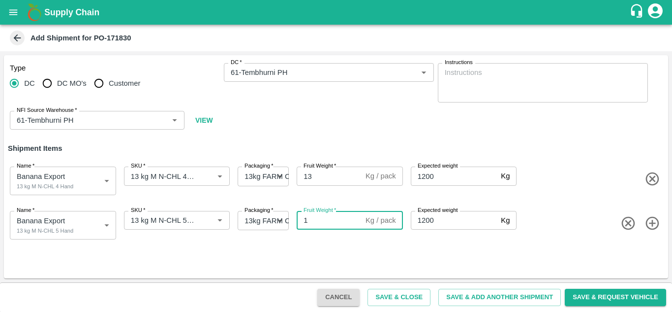
type input "13"
click at [652, 224] on icon "button" at bounding box center [653, 223] width 16 height 16
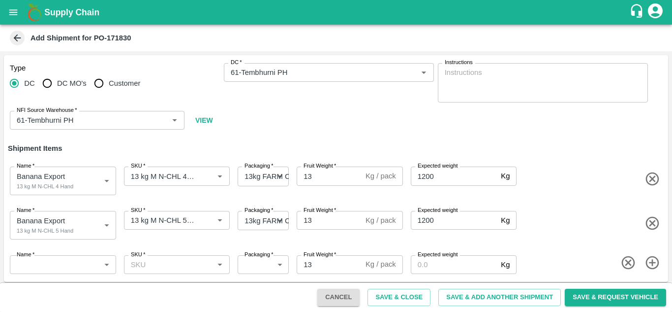
scroll to position [3, 0]
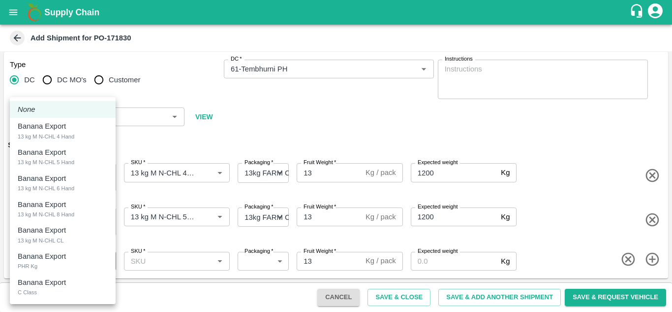
click at [54, 262] on body "Supply Chain Add Shipment for PO-171830 Type DC DC MO's Customer DC   * DC   * …" at bounding box center [336, 156] width 672 height 312
click at [67, 180] on div "Banana Export" at bounding box center [44, 178] width 53 height 11
type input "1949917"
type input "466"
type input "1200"
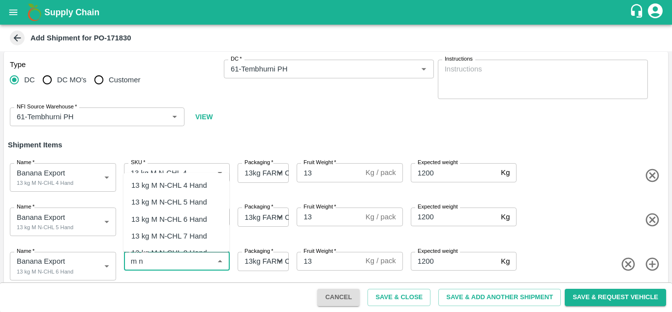
click at [168, 215] on div "13 kg M N-CHL 6 Hand" at bounding box center [169, 219] width 76 height 11
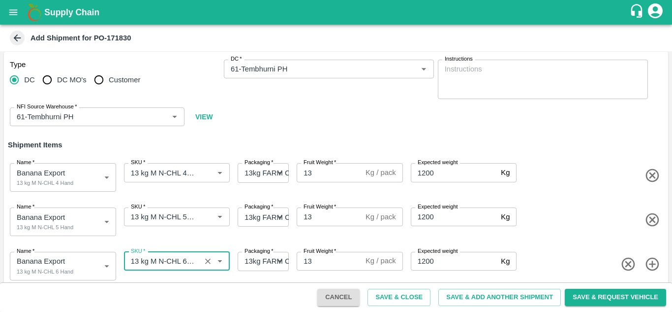
type input "13 kg M N-CHL 6 Hand"
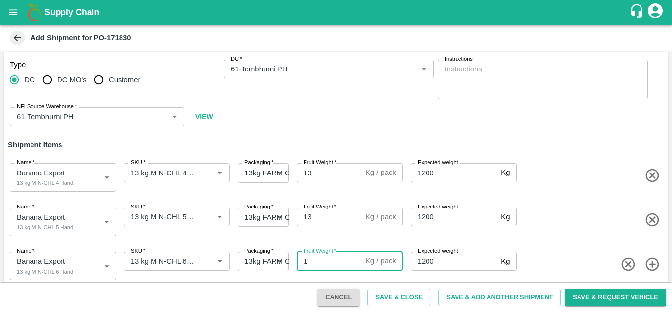
type input "13"
click at [651, 265] on icon "button" at bounding box center [652, 263] width 13 height 13
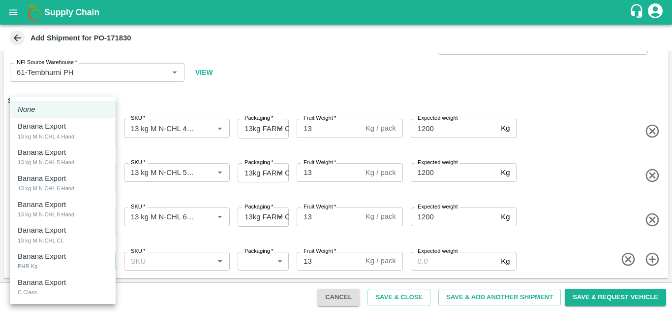
click at [49, 262] on body "Supply Chain Add Shipment for PO-171830 Type DC DC MO's Customer DC   * DC   * …" at bounding box center [336, 156] width 672 height 312
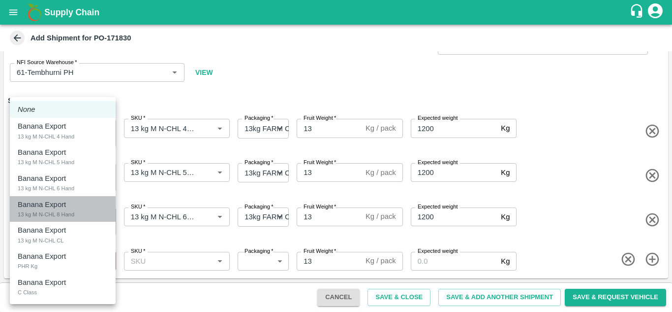
click at [61, 211] on div "13 kg M N-CHL 8 Hand" at bounding box center [46, 214] width 57 height 9
type input "1949918"
type input "466"
type input "1200"
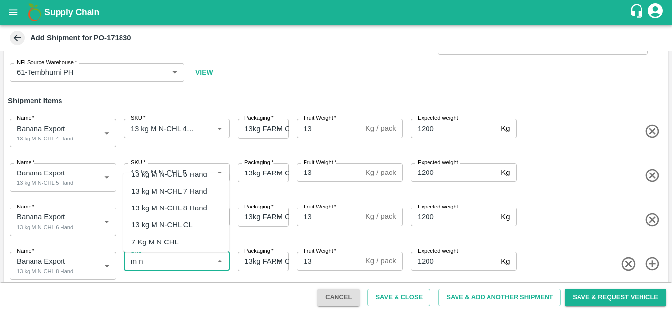
scroll to position [45, 0]
click at [191, 207] on div "13 kg M N-CHL 8 Hand" at bounding box center [169, 207] width 76 height 11
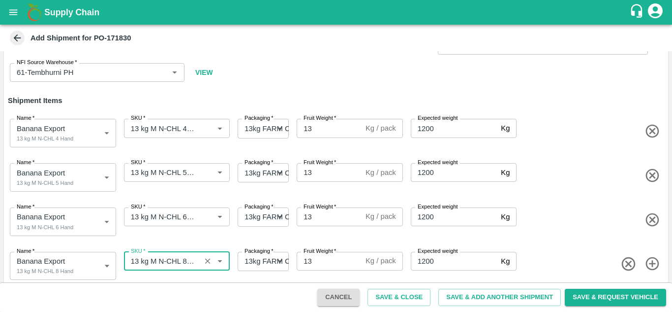
type input "13 kg M N-CHL 8 Hand"
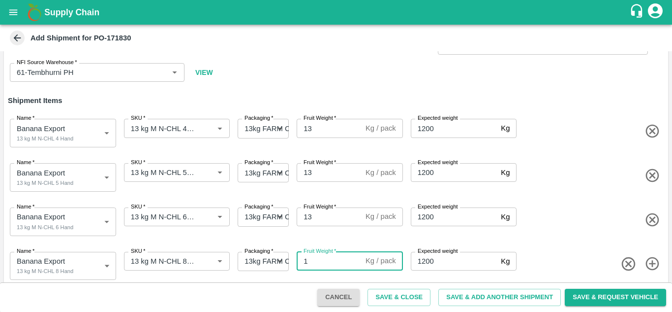
type input "13"
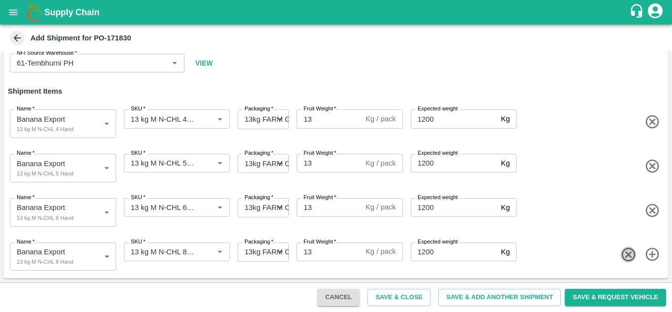
click at [647, 250] on icon "button" at bounding box center [652, 254] width 13 height 13
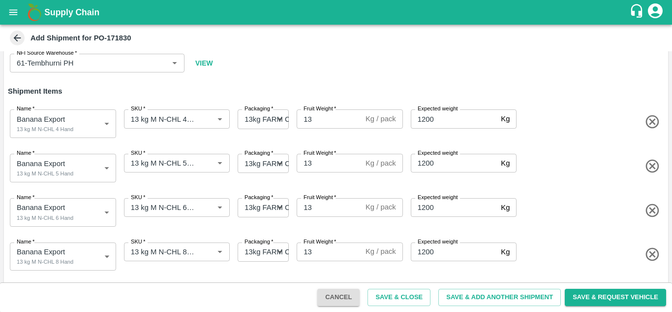
scroll to position [92, 0]
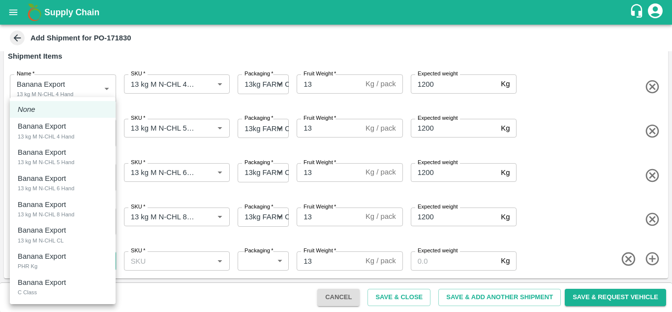
click at [67, 263] on body "Supply Chain Add Shipment for PO-171830 Type DC DC MO's Customer DC   * DC   * …" at bounding box center [336, 156] width 672 height 312
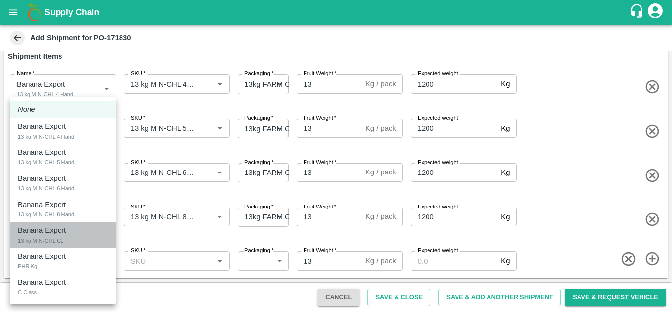
click at [61, 236] on div "13 kg M N-CHL CL" at bounding box center [41, 240] width 46 height 9
type input "1949919"
type input "466"
type input "1200"
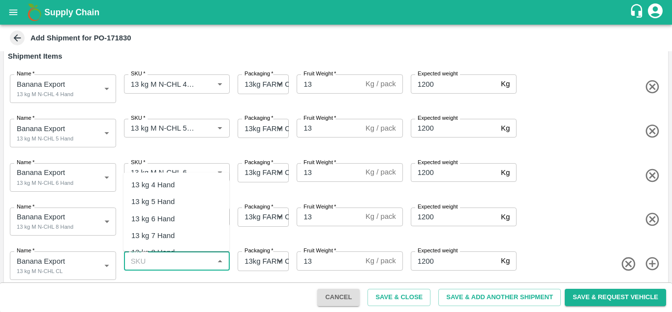
click at [152, 260] on input "SKU   *" at bounding box center [169, 260] width 84 height 13
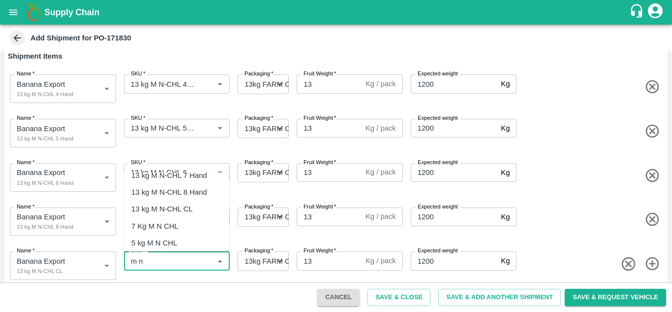
scroll to position [61, 0]
click at [180, 210] on div "13 kg M N-CHL CL" at bounding box center [162, 208] width 62 height 11
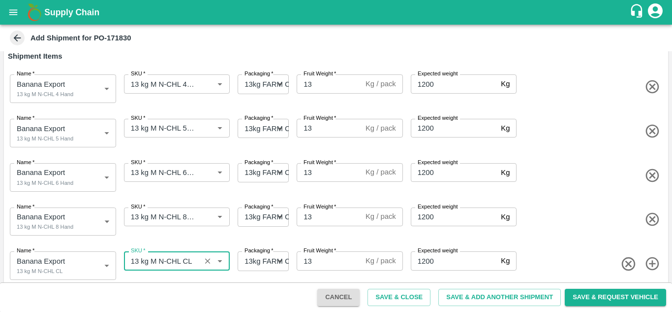
type input "13 kg M N-CHL CL"
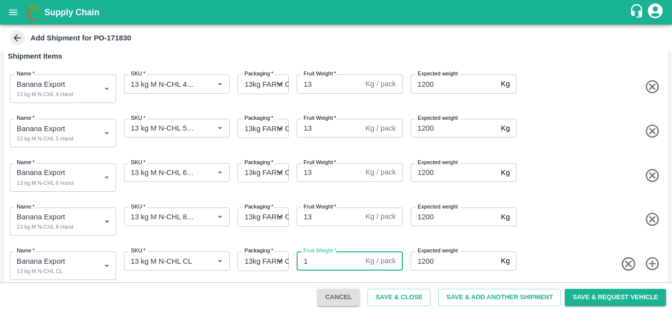
type input "13"
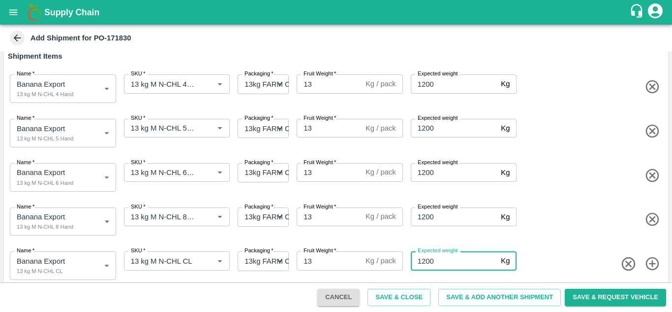
scroll to position [101, 0]
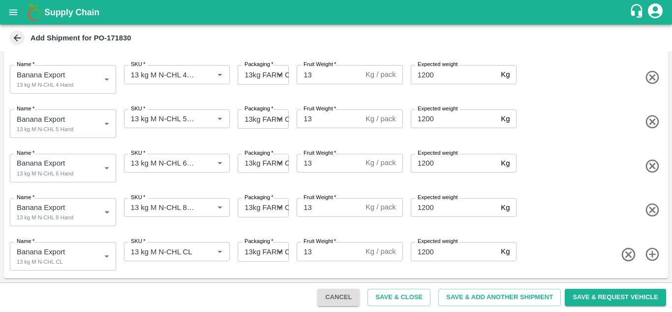
click at [569, 226] on div "Name   * Banana Export 13 kg M N-CHL 8 Hand 1949918 Name SKU   * SKU   * Packag…" at bounding box center [334, 210] width 668 height 48
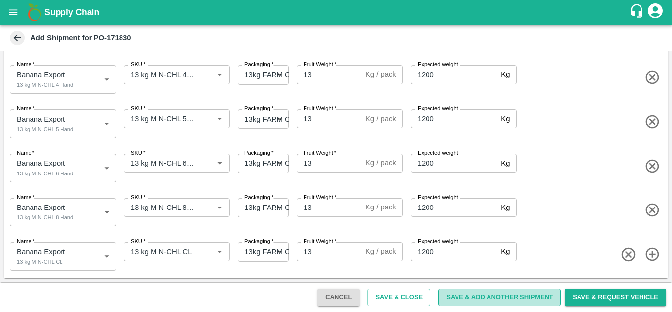
click at [492, 297] on button "Save & Add Another Shipment" at bounding box center [500, 296] width 123 height 17
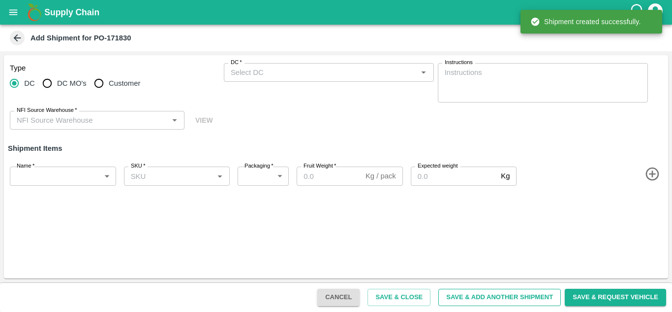
scroll to position [0, 0]
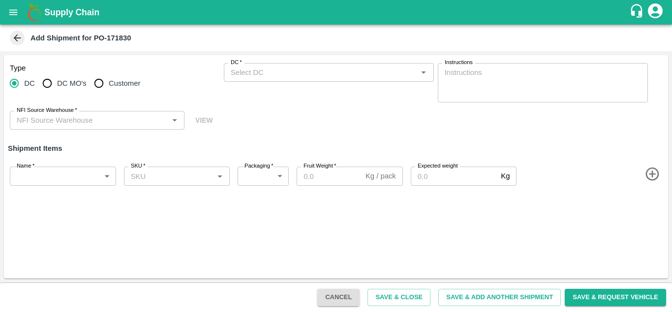
click at [245, 65] on div "DC   *" at bounding box center [329, 72] width 210 height 19
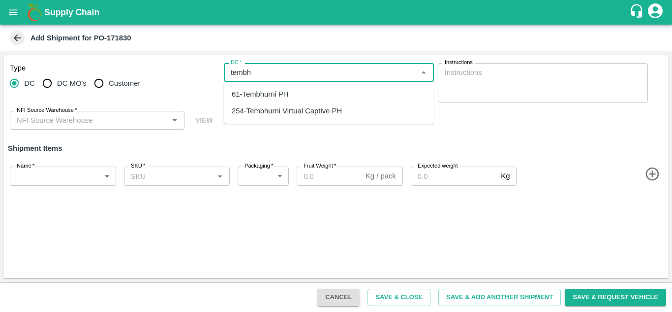
click at [265, 95] on div "61-Tembhurni PH" at bounding box center [260, 94] width 57 height 11
type input "61-Tembhurni PH"
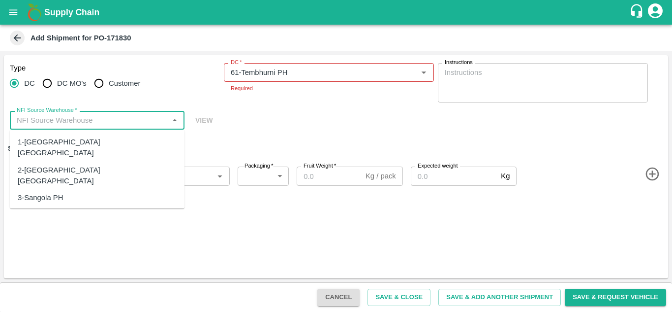
click at [77, 124] on input "NFI Source Warehouse   *" at bounding box center [89, 120] width 153 height 13
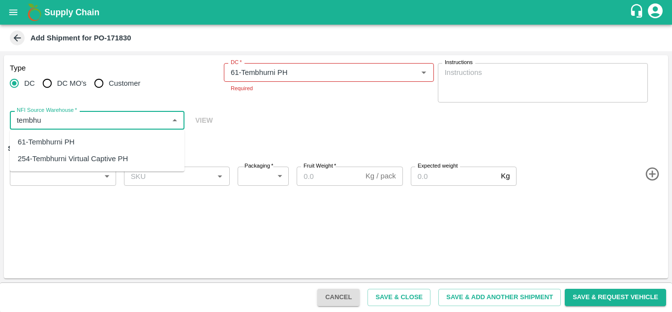
click at [43, 144] on div "61-Tembhurni PH" at bounding box center [46, 141] width 57 height 11
type input "61-Tembhurni PH"
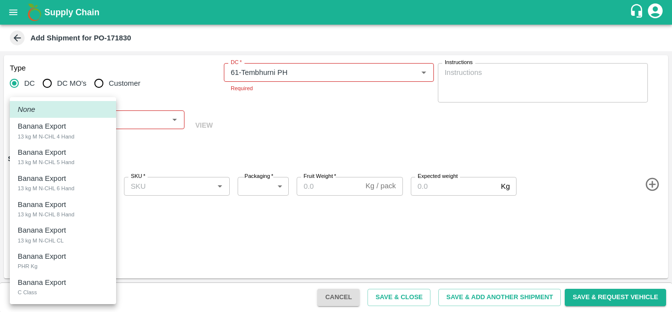
click at [36, 178] on body "Supply Chain Add Shipment for PO-171830 Type DC DC MO's Customer DC   * DC   * …" at bounding box center [336, 156] width 672 height 312
drag, startPoint x: 36, startPoint y: 178, endPoint x: 91, endPoint y: 214, distance: 65.7
click at [91, 214] on ul "None Banana Export 13 kg M N-CHL 4 Hand Banana Export 13 kg M N-CHL 5 Hand Bana…" at bounding box center [63, 200] width 106 height 207
click at [163, 224] on div at bounding box center [336, 156] width 672 height 312
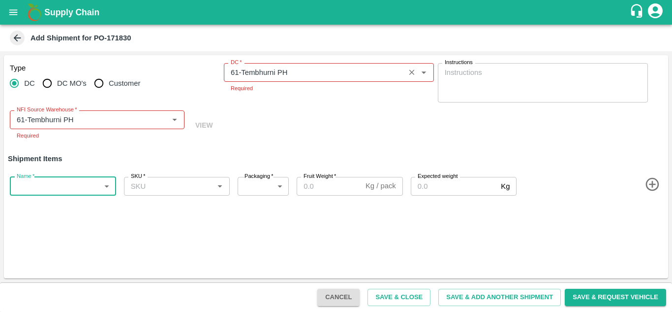
click at [306, 70] on input "DC   *" at bounding box center [314, 72] width 175 height 13
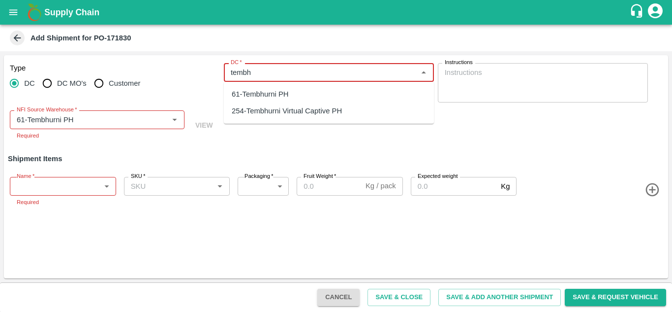
click at [295, 92] on div "61-Tembhurni PH" at bounding box center [329, 94] width 210 height 17
type input "61-Tembhurni PH"
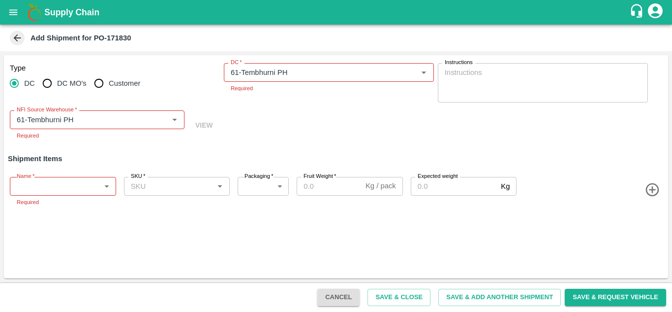
click at [322, 117] on div "Type DC DC MO's Customer DC   * DC   * Required Instructions x Instructions NFI…" at bounding box center [336, 101] width 664 height 93
click at [308, 69] on input "DC   *" at bounding box center [314, 72] width 175 height 13
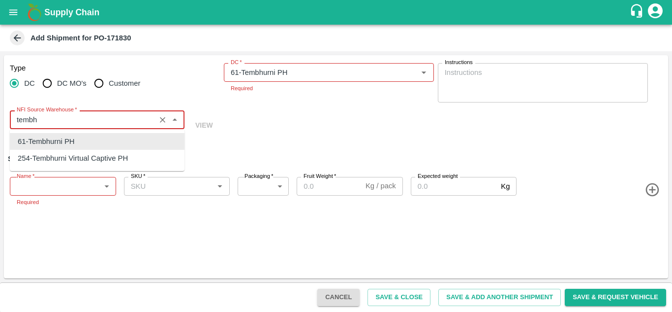
click at [51, 143] on div "61-Tembhurni PH" at bounding box center [46, 141] width 57 height 11
type input "61-Tembhurni PH"
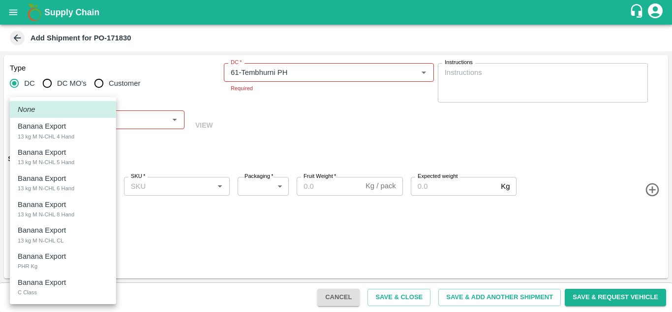
click at [45, 188] on body "Supply Chain Add Shipment for PO-171830 Type DC DC MO's Customer DC   * DC   * …" at bounding box center [336, 156] width 672 height 312
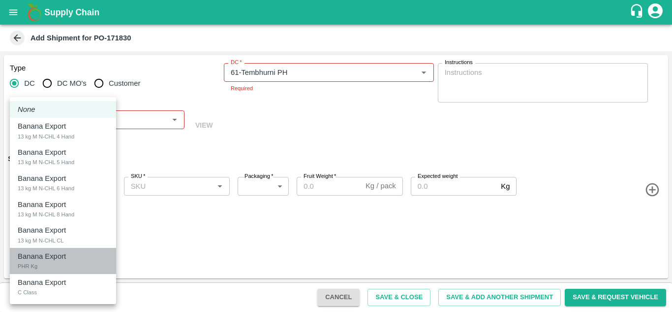
click at [42, 260] on p "Banana Export" at bounding box center [42, 256] width 48 height 11
type input "1949920"
type input "258"
type input "100"
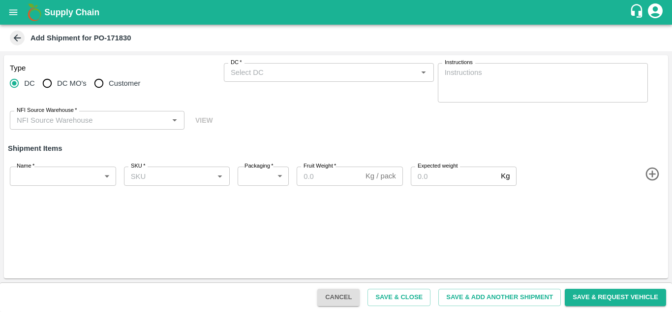
click at [394, 135] on div "Type DC DC MO's Customer DC   * DC   * Instructions x Instructions NFI Source W…" at bounding box center [336, 96] width 664 height 83
click at [248, 73] on input "DC   *" at bounding box center [321, 72] width 188 height 13
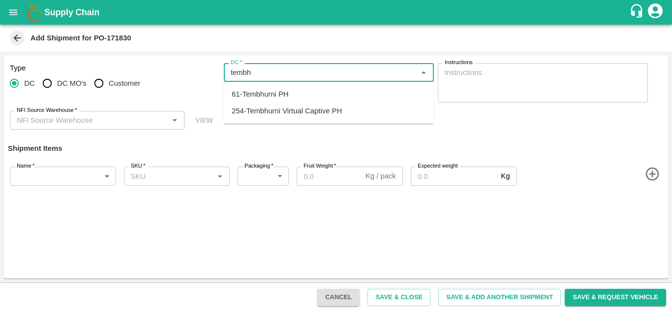
click at [262, 92] on div "61-Tembhurni PH" at bounding box center [260, 94] width 57 height 11
type input "61-Tembhurni PH"
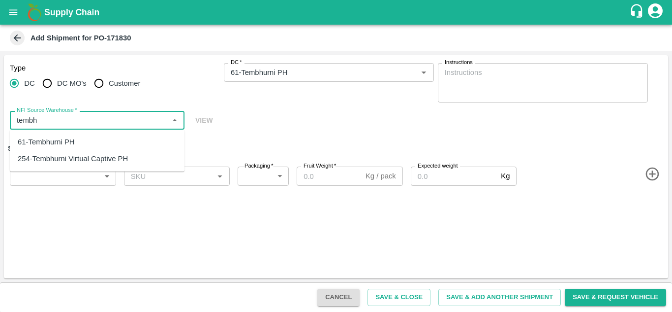
click at [53, 143] on div "61-Tembhurni PH" at bounding box center [46, 141] width 57 height 11
type input "61-Tembhurni PH"
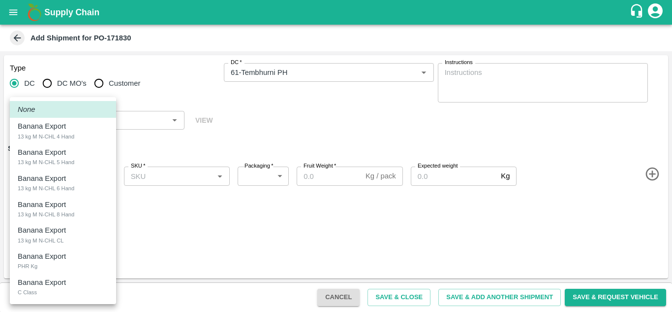
click at [31, 171] on body "Supply Chain Add Shipment for PO-171830 Type DC DC MO's Customer DC   * DC   * …" at bounding box center [336, 156] width 672 height 312
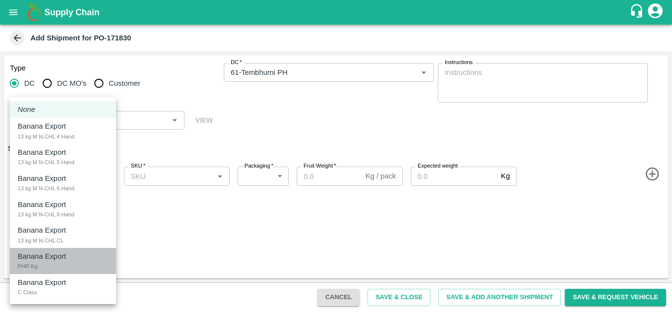
click at [43, 265] on div "Banana Export PHR Kg" at bounding box center [63, 261] width 91 height 20
type input "1949920"
type input "258"
type input "100"
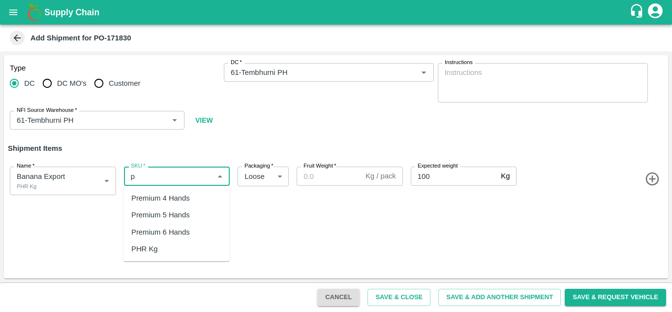
click at [150, 251] on div "PHR Kg" at bounding box center [144, 248] width 27 height 11
type input "PHR Kg"
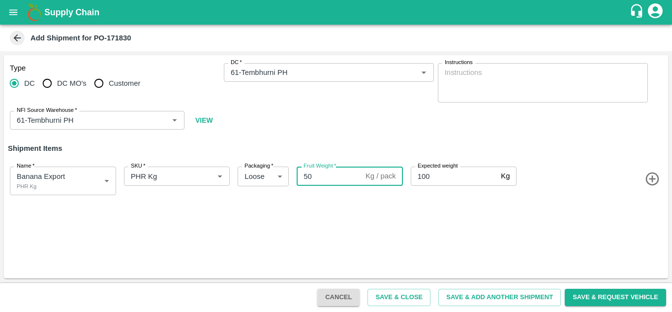
type input "50"
click at [491, 298] on button "Save & Add Another Shipment" at bounding box center [500, 296] width 123 height 17
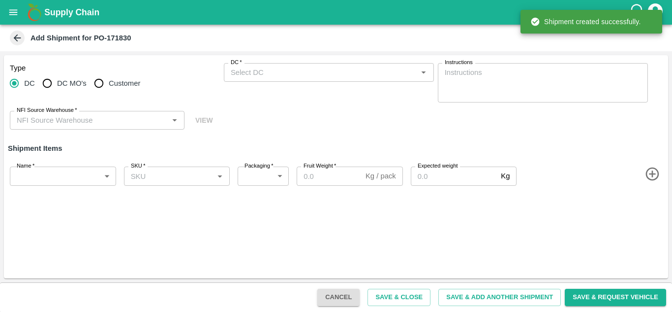
click at [254, 71] on input "DC   *" at bounding box center [321, 72] width 188 height 13
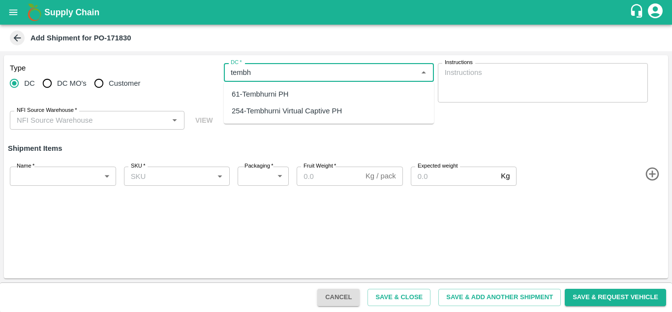
click at [291, 99] on div "61-Tembhurni PH" at bounding box center [329, 94] width 210 height 17
type input "61-Tembhurni PH"
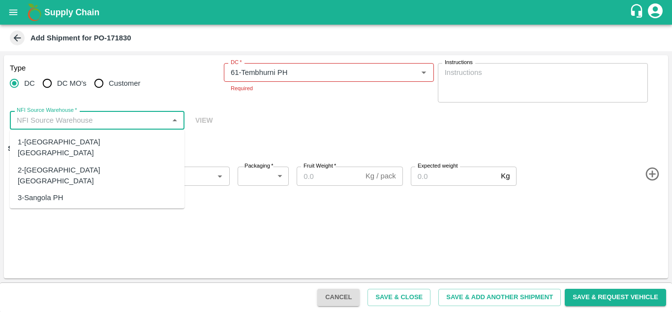
click at [84, 119] on input "NFI Source Warehouse   *" at bounding box center [89, 120] width 153 height 13
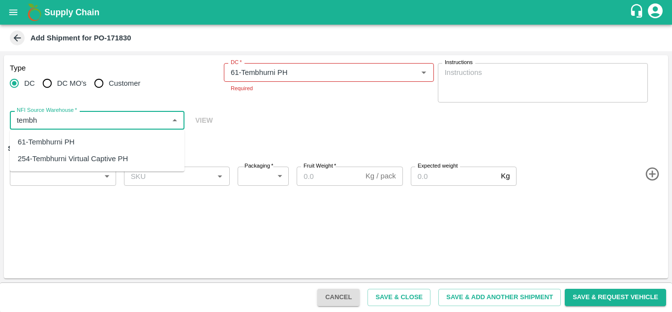
click at [63, 148] on div "61-Tembhurni PH" at bounding box center [97, 141] width 175 height 17
type input "61-Tembhurni PH"
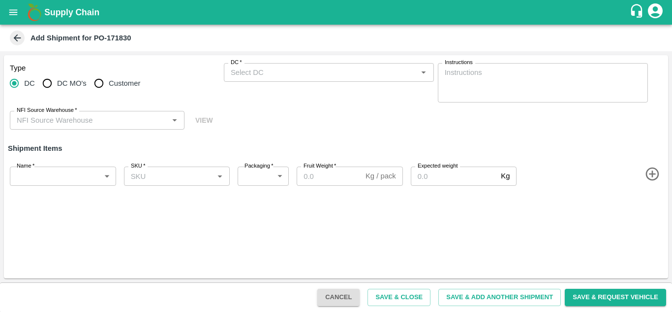
click at [242, 78] on input "DC   *" at bounding box center [321, 72] width 188 height 13
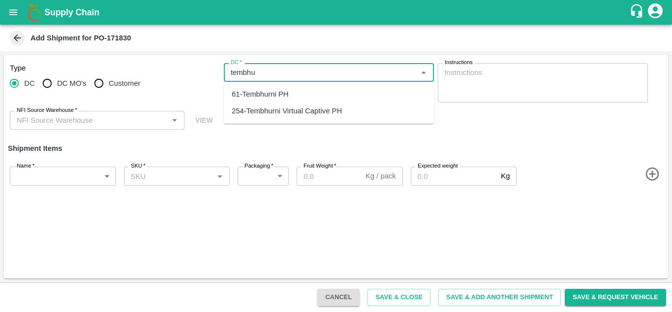
click at [270, 97] on div "61-Tembhurni PH" at bounding box center [260, 94] width 57 height 11
type input "61-Tembhurni PH"
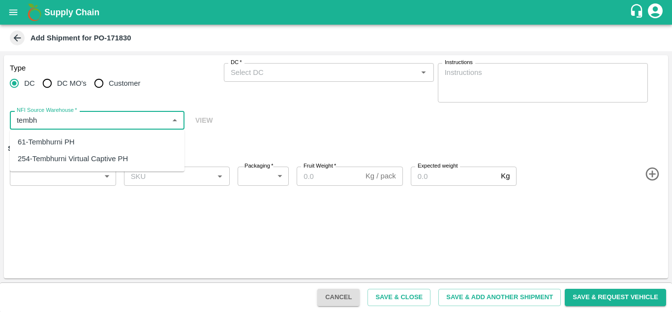
click at [64, 145] on div "61-Tembhurni PH" at bounding box center [46, 141] width 57 height 11
type input "61-Tembhurni PH"
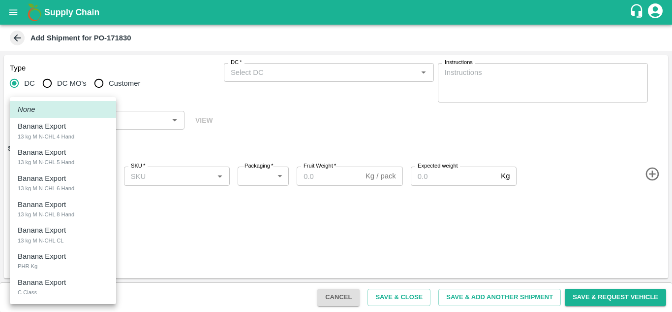
click at [46, 178] on body "Supply Chain Add Shipment for PO-171830 Type DC DC MO's Customer DC   * DC   * …" at bounding box center [336, 156] width 672 height 312
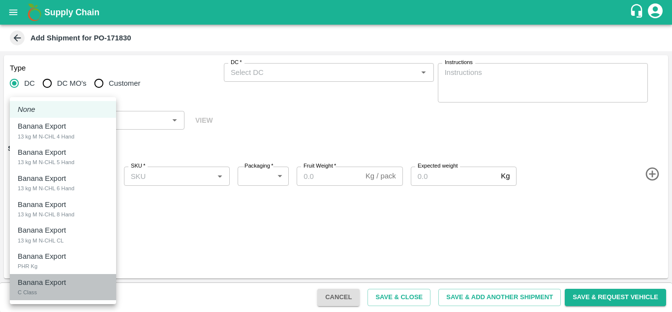
click at [42, 284] on p "Banana Export" at bounding box center [42, 282] width 48 height 11
type input "1949921"
type input "258"
type input "300"
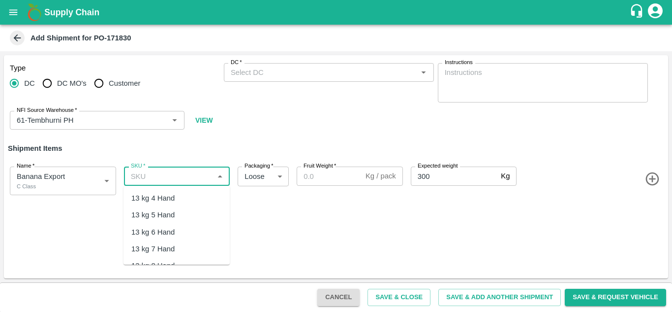
click at [153, 180] on input "SKU   *" at bounding box center [169, 175] width 84 height 13
click at [139, 204] on div "C Class" at bounding box center [177, 197] width 106 height 17
type input "C Class"
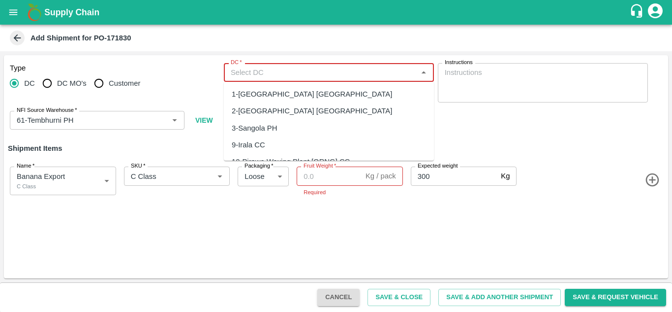
click at [251, 68] on input "DC   *" at bounding box center [321, 72] width 188 height 13
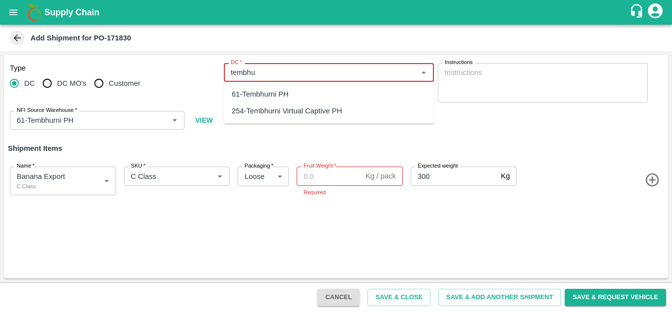
click at [282, 94] on div "61-Tembhurni PH" at bounding box center [260, 94] width 57 height 11
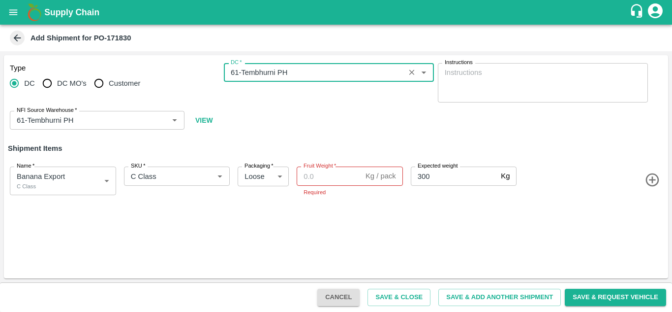
type input "61-Tembhurni PH"
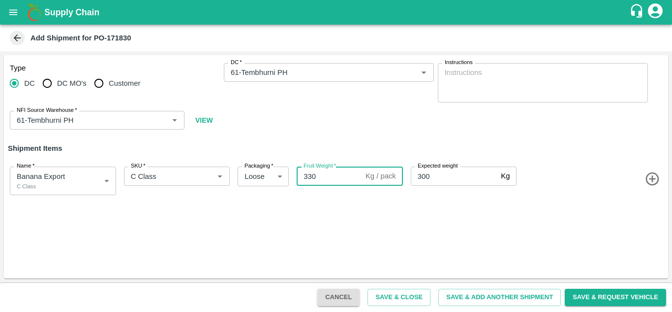
type input "330"
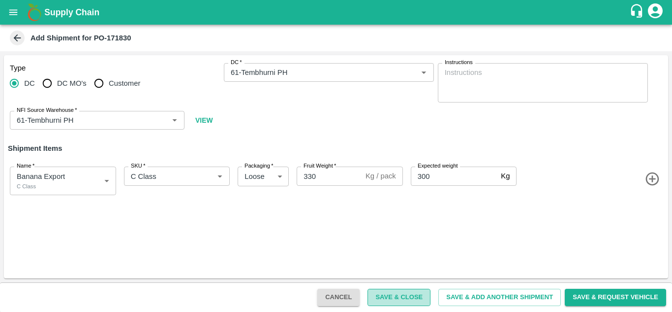
click at [393, 295] on button "Save & Close" at bounding box center [399, 296] width 63 height 17
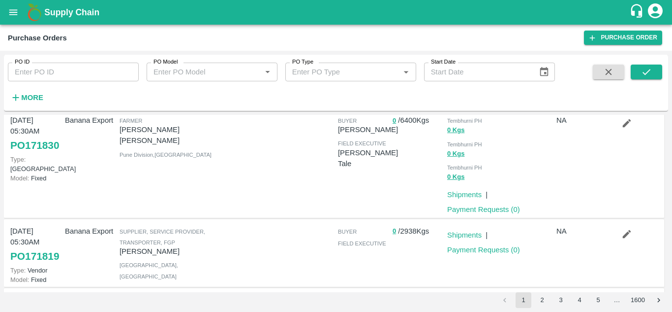
scroll to position [97, 0]
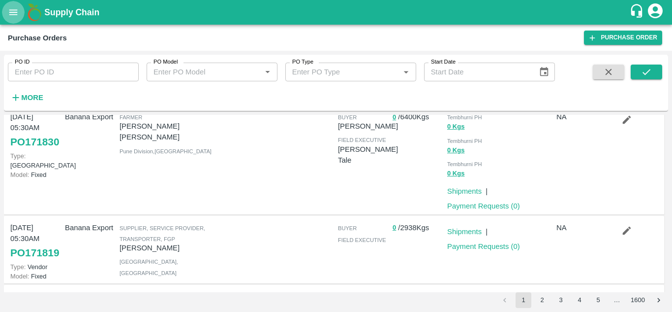
click at [9, 13] on icon "open drawer" at bounding box center [13, 12] width 11 height 11
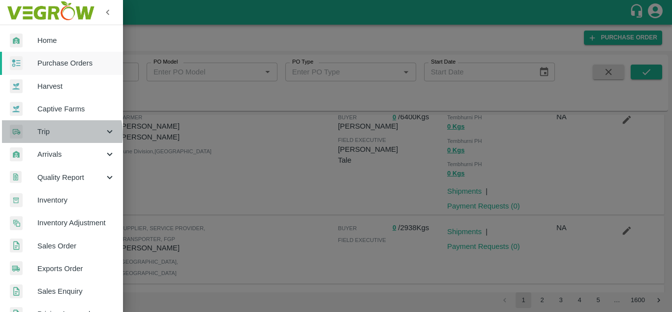
click at [62, 134] on span "Trip" at bounding box center [70, 131] width 67 height 11
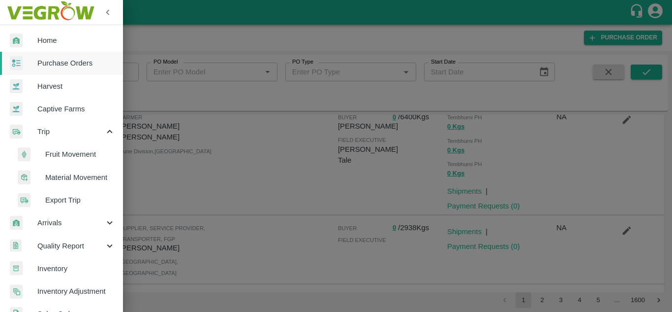
click at [67, 160] on li "Fruit Movement" at bounding box center [65, 154] width 115 height 23
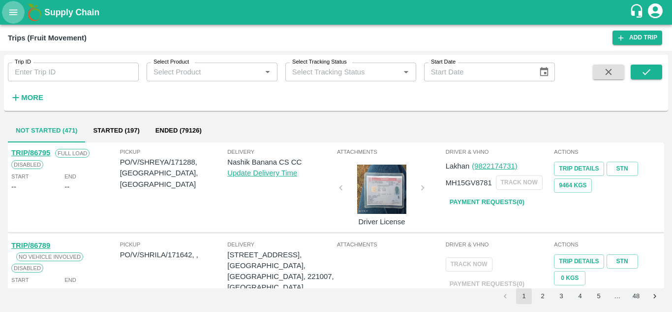
click at [12, 7] on icon "open drawer" at bounding box center [13, 12] width 11 height 11
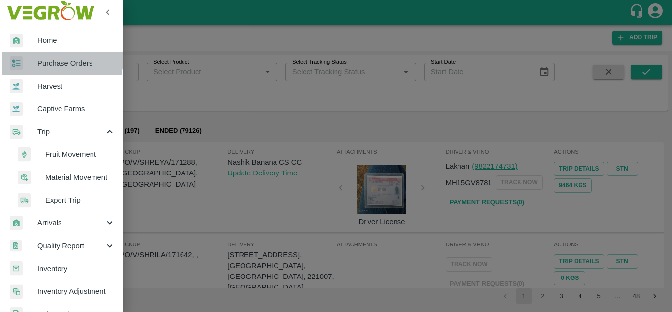
click at [43, 55] on link "Purchase Orders" at bounding box center [61, 63] width 123 height 23
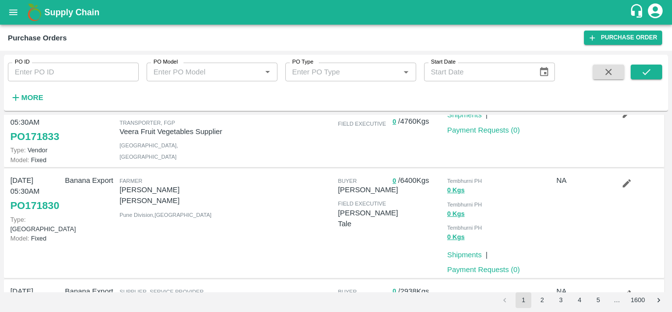
scroll to position [28, 0]
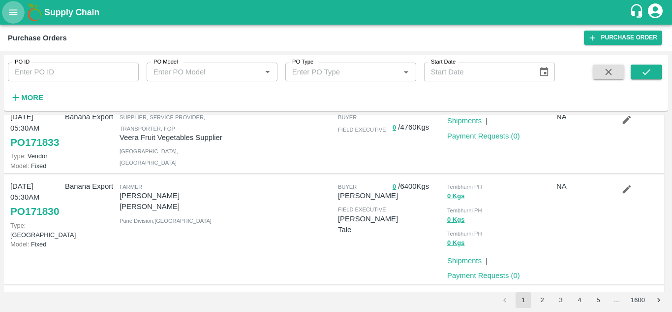
click at [17, 13] on icon "open drawer" at bounding box center [13, 12] width 11 height 11
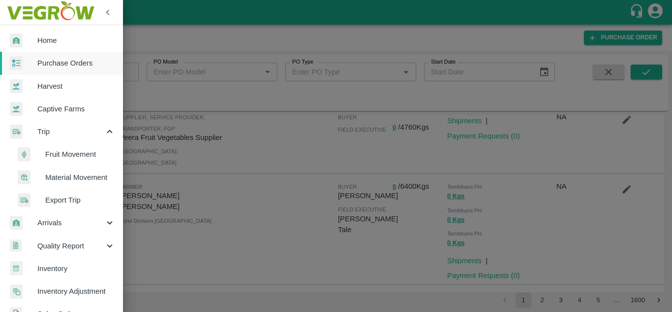
click at [59, 155] on span "Fruit Movement" at bounding box center [80, 154] width 70 height 11
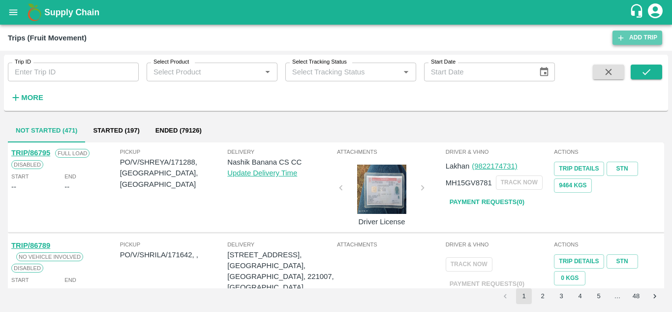
click at [644, 34] on link "Add Trip" at bounding box center [638, 38] width 50 height 14
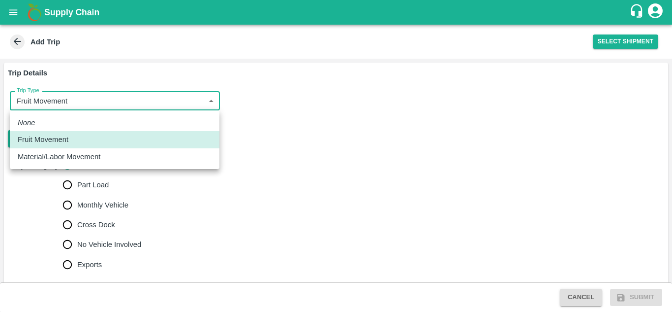
click at [140, 103] on body "Supply Chain Add Trip Select Shipment Trip Details Trip Type Fruit Movement 1 T…" at bounding box center [336, 156] width 672 height 312
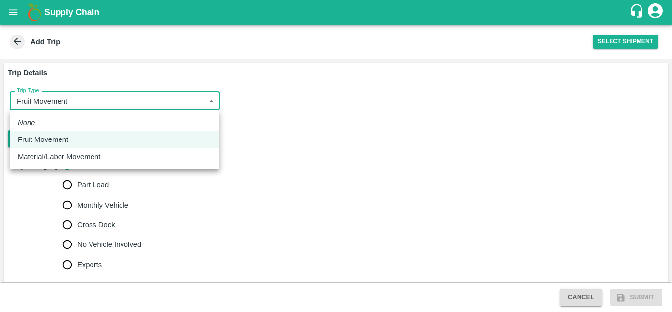
click at [404, 127] on div at bounding box center [336, 156] width 672 height 312
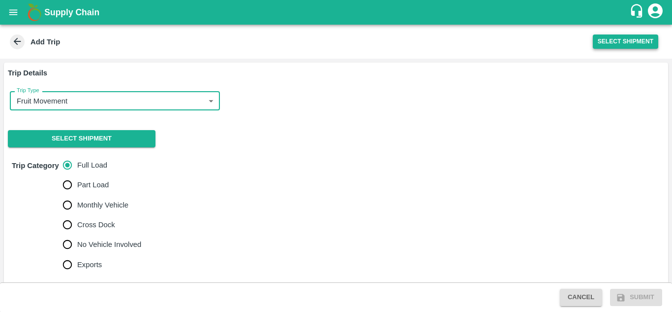
click at [626, 39] on button "Select Shipment" at bounding box center [625, 41] width 65 height 14
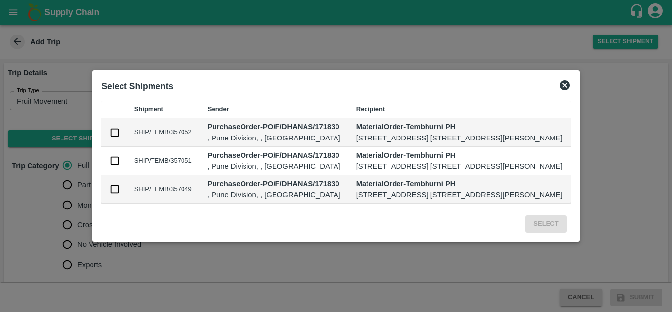
click at [218, 200] on p ", Pune Division, , [GEOGRAPHIC_DATA]" at bounding box center [274, 194] width 133 height 11
click at [126, 204] on td "SHIP/TEMB/357049" at bounding box center [162, 189] width 73 height 29
click at [109, 194] on input "checkbox" at bounding box center [114, 189] width 11 height 11
checkbox input "true"
click at [566, 232] on button "Select" at bounding box center [546, 223] width 41 height 17
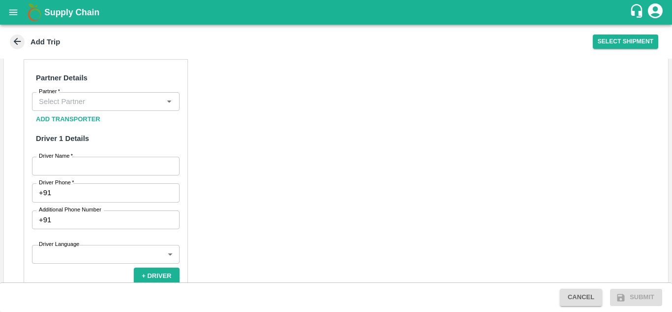
scroll to position [445, 0]
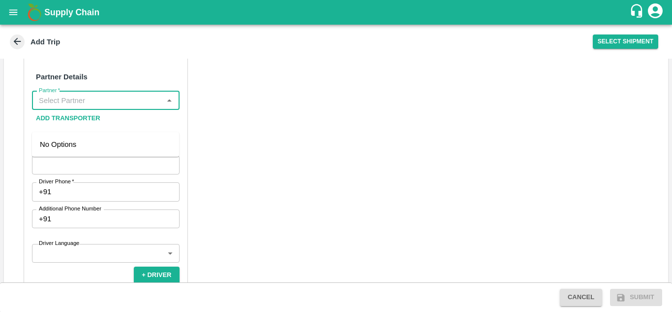
click at [96, 107] on input "Partner   *" at bounding box center [98, 100] width 126 height 13
type input "d"
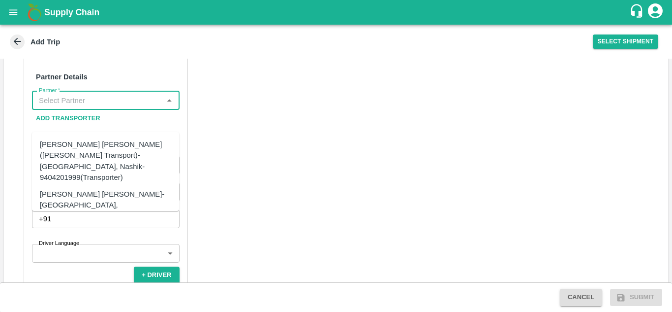
click at [84, 188] on div "Dnyaneshwar Vitthal Godse-Kandar, Solapur-9730316755(Transporter)" at bounding box center [120, 204] width 161 height 33
type input "Dnyaneshwar Vitthal Godse-Kandar, Solapur-9730316755(Transporter)"
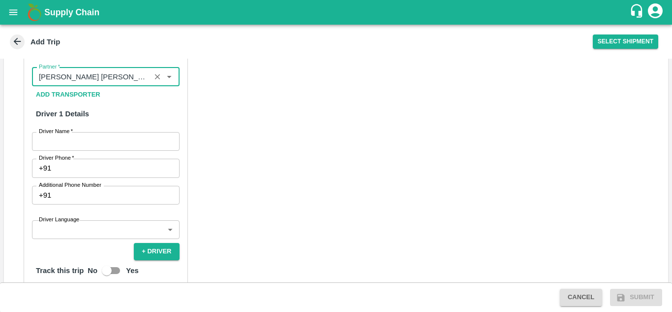
scroll to position [469, 0]
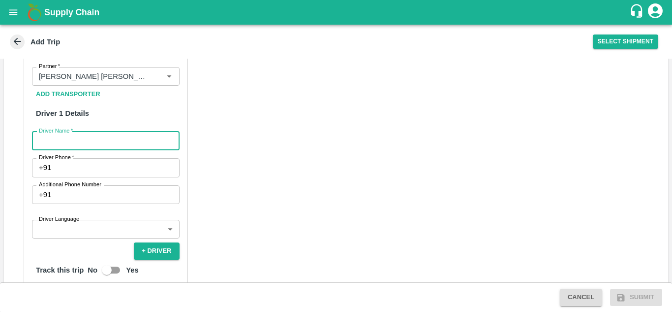
click at [61, 150] on input "Driver Name   *" at bounding box center [106, 140] width 148 height 19
type input "Shaikh"
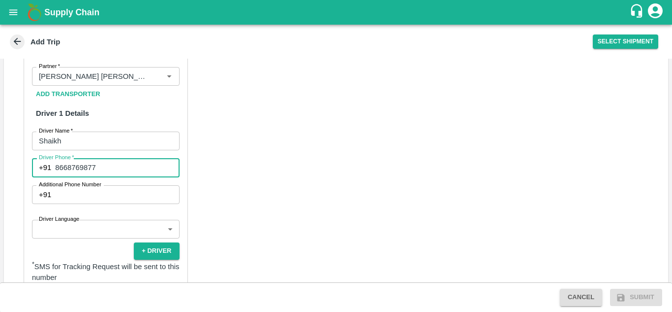
type input "8668769877"
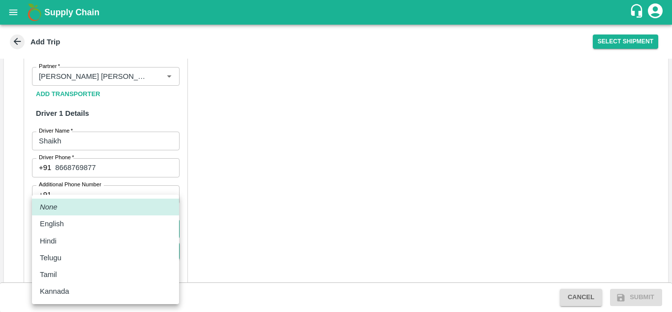
click at [124, 249] on body "Supply Chain Add Trip Select Shipment Trip Details Trip Type Fruit Movement 1 T…" at bounding box center [336, 156] width 672 height 312
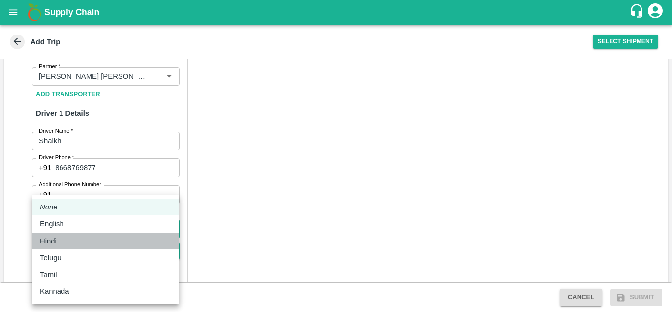
click at [79, 238] on div "Hindi" at bounding box center [105, 240] width 131 height 11
type input "hi"
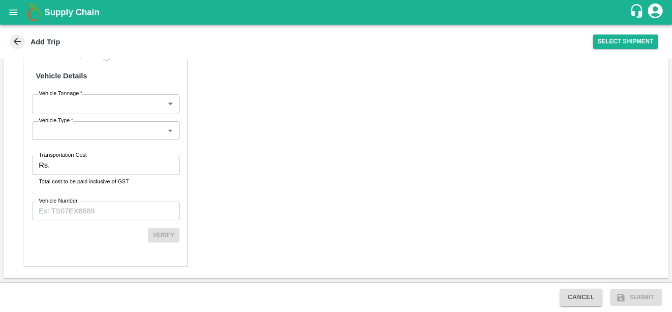
scroll to position [716, 0]
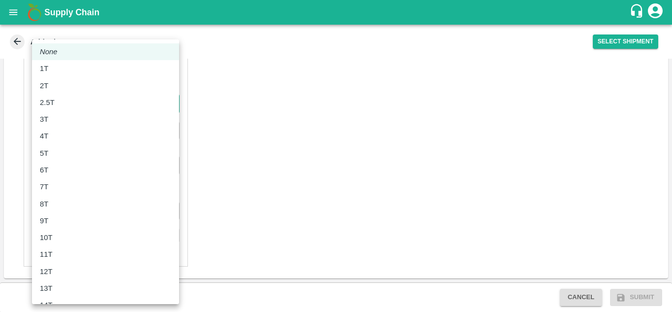
click at [135, 113] on body "Supply Chain Add Trip Select Shipment Trip Details Trip Type Fruit Movement 1 T…" at bounding box center [336, 156] width 672 height 312
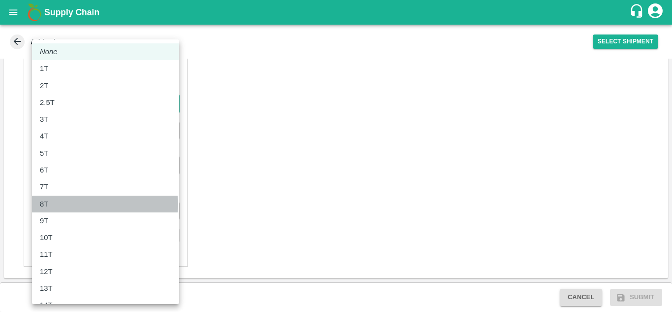
click at [58, 204] on div "8T" at bounding box center [105, 203] width 131 height 11
type input "8000"
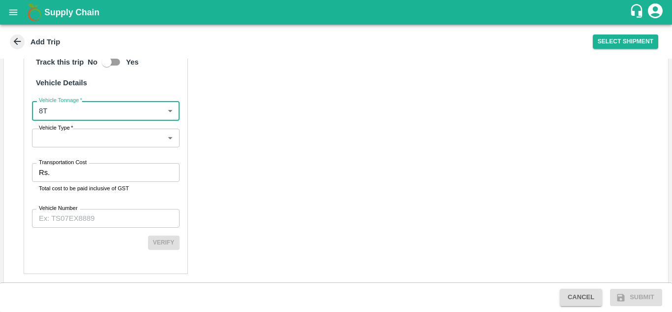
scroll to position [702, 0]
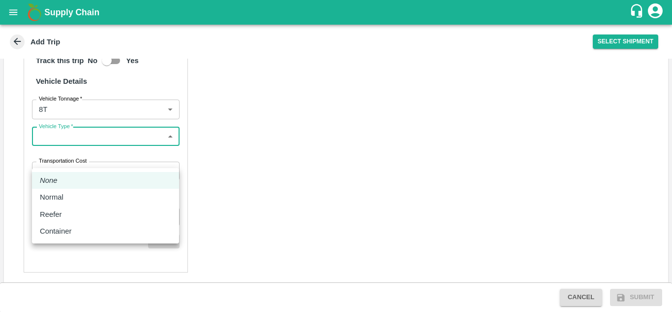
click at [134, 163] on body "Supply Chain Add Trip Select Shipment Trip Details Trip Type Fruit Movement 1 T…" at bounding box center [336, 156] width 672 height 312
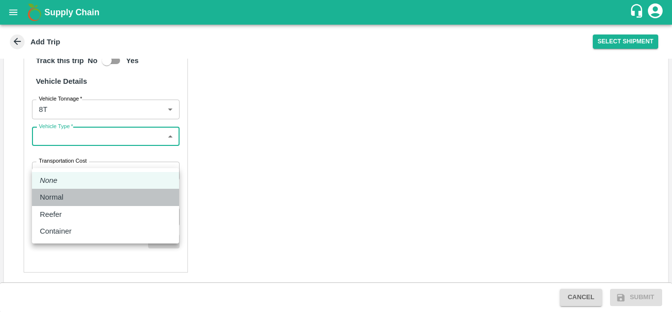
click at [68, 195] on div "Normal" at bounding box center [105, 196] width 131 height 11
type input "Normal"
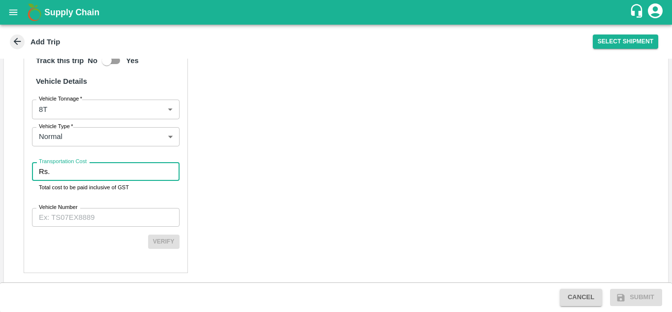
click at [87, 181] on input "Transportation Cost" at bounding box center [117, 171] width 126 height 19
type input "4060"
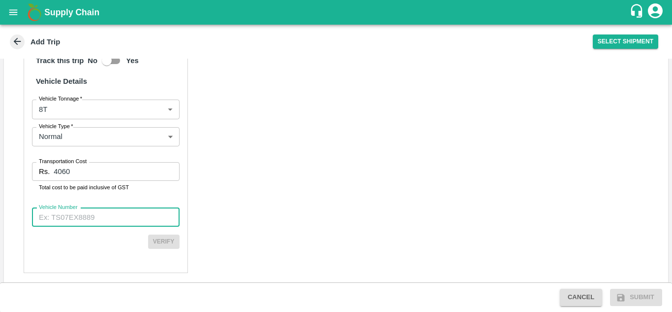
click at [76, 226] on input "Vehicle Number" at bounding box center [106, 217] width 148 height 19
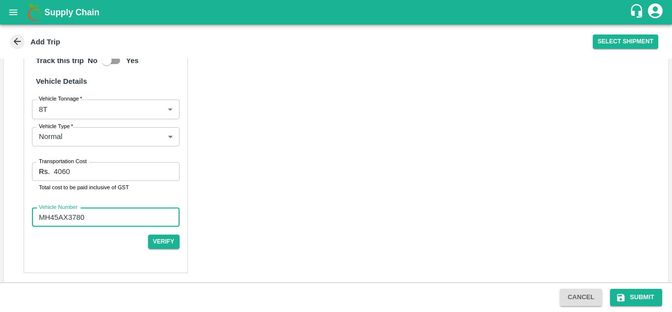
scroll to position [730, 0]
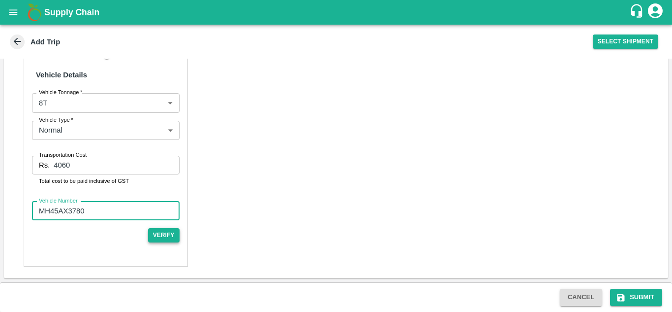
type input "MH45AX3780"
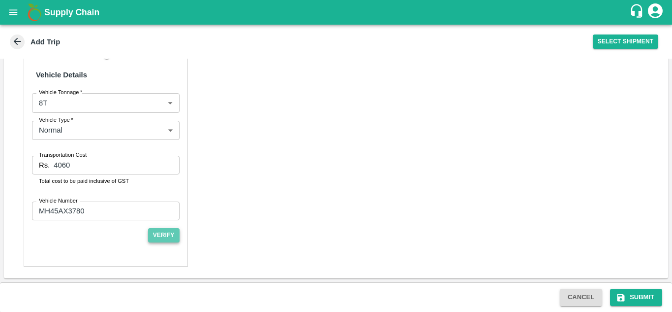
click at [160, 232] on button "Verify" at bounding box center [163, 235] width 31 height 14
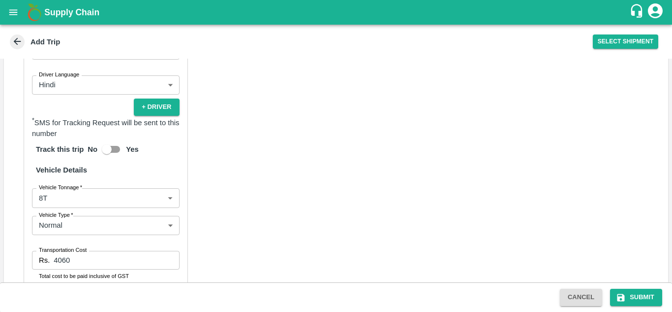
scroll to position [727, 0]
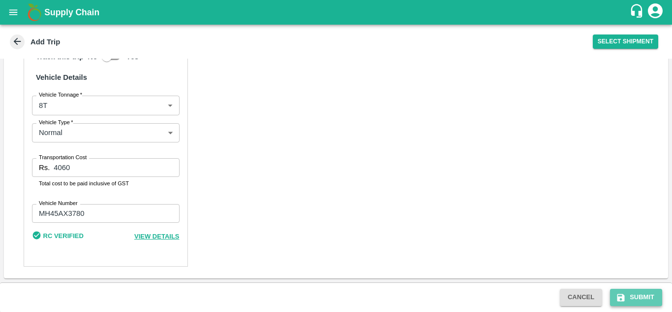
click at [647, 295] on button "Submit" at bounding box center [636, 296] width 52 height 17
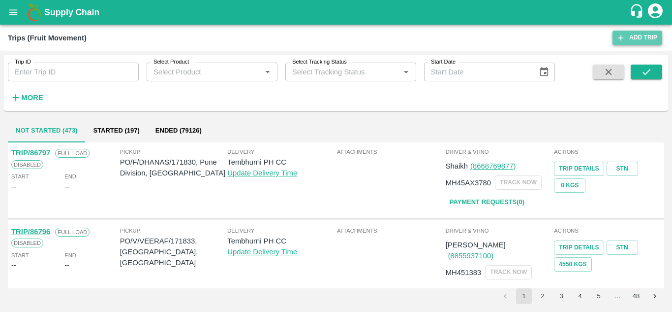
click at [640, 36] on link "Add Trip" at bounding box center [638, 38] width 50 height 14
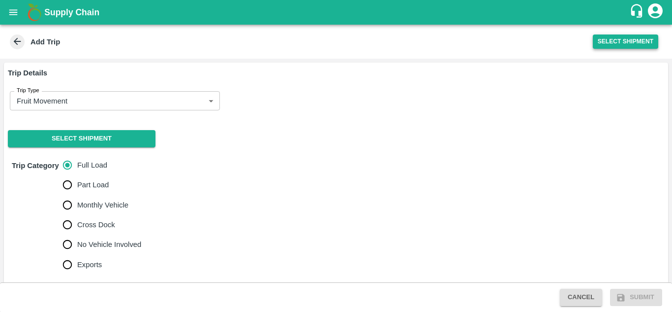
click at [623, 42] on button "Select Shipment" at bounding box center [625, 41] width 65 height 14
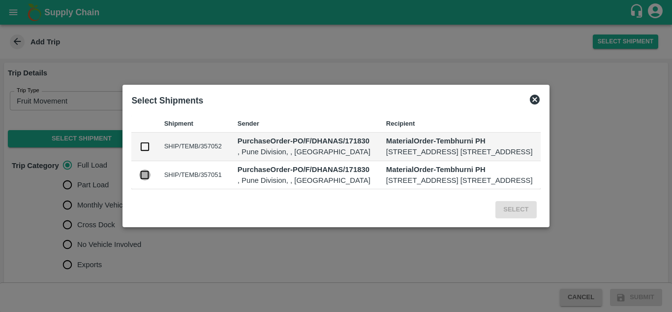
click at [139, 177] on input "checkbox" at bounding box center [144, 174] width 11 height 11
checkbox input "true"
click at [139, 143] on input "checkbox" at bounding box center [144, 146] width 11 height 11
checkbox input "true"
click at [536, 216] on button "Select" at bounding box center [516, 209] width 41 height 17
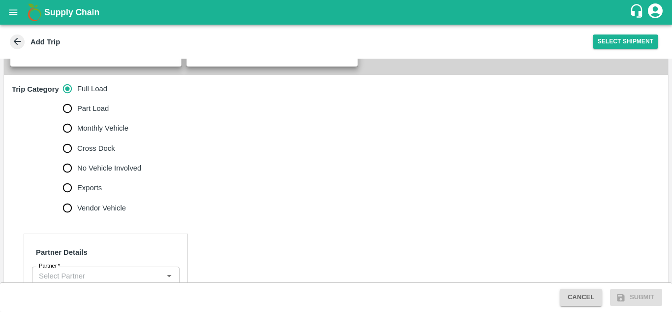
scroll to position [269, 0]
click at [66, 178] on input "No Vehicle Involved" at bounding box center [68, 168] width 20 height 20
radio input "true"
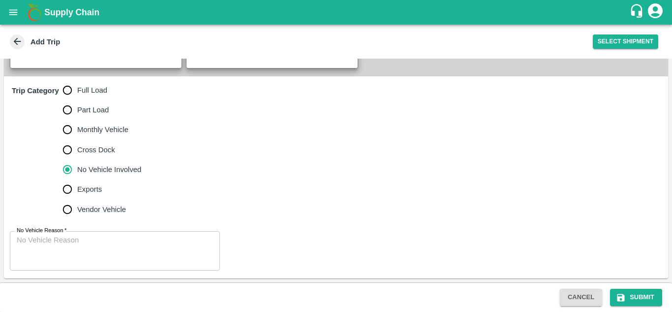
scroll to position [290, 0]
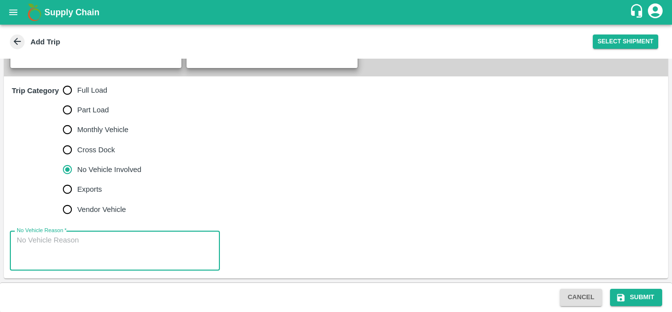
click at [81, 254] on textarea "No Vehicle Reason   *" at bounding box center [115, 250] width 196 height 31
type textarea "f"
type textarea "Field Dump"
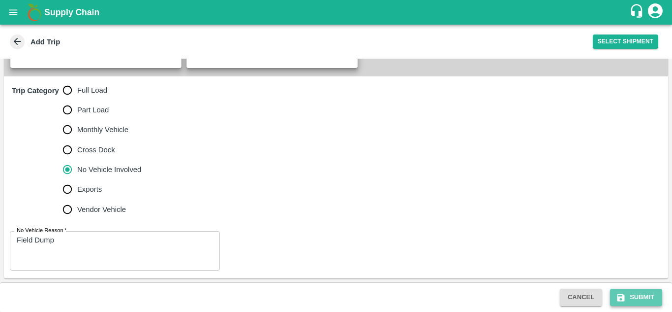
click at [648, 298] on button "Submit" at bounding box center [636, 296] width 52 height 17
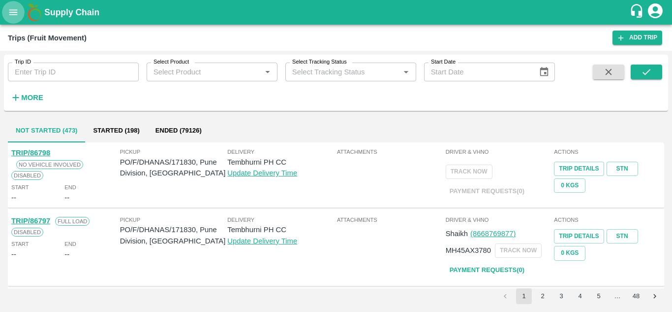
click at [8, 9] on icon "open drawer" at bounding box center [13, 12] width 11 height 11
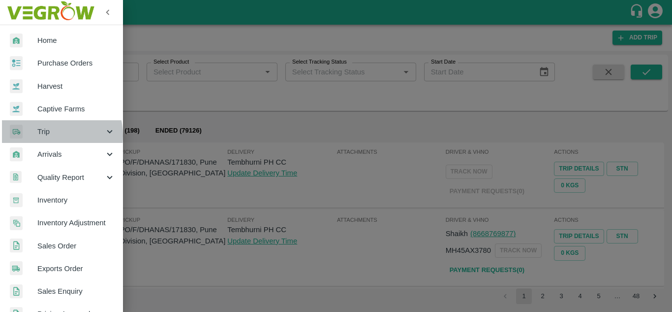
click at [49, 135] on span "Trip" at bounding box center [70, 131] width 67 height 11
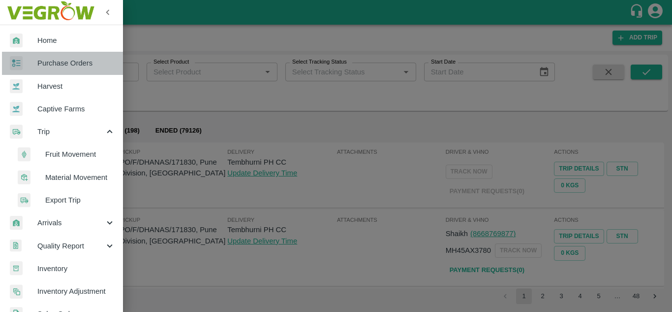
click at [70, 69] on link "Purchase Orders" at bounding box center [61, 63] width 123 height 23
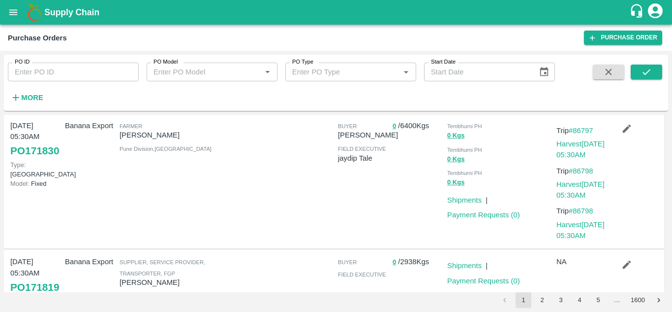
scroll to position [89, 0]
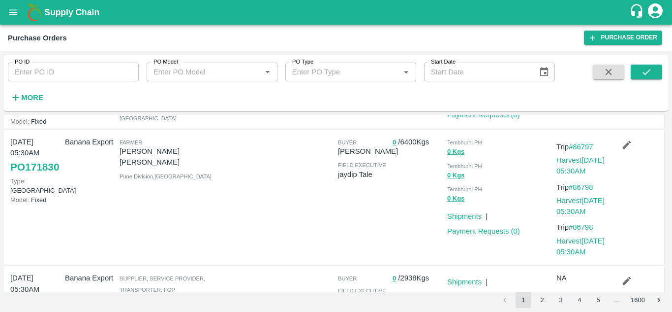
scroll to position [71, 0]
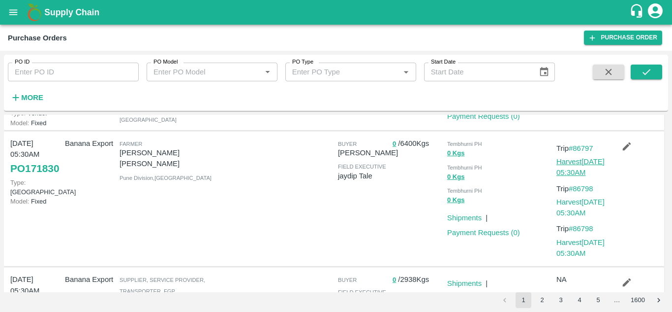
click at [577, 176] on link "Harvest [DATE] 05:30AM" at bounding box center [581, 166] width 48 height 19
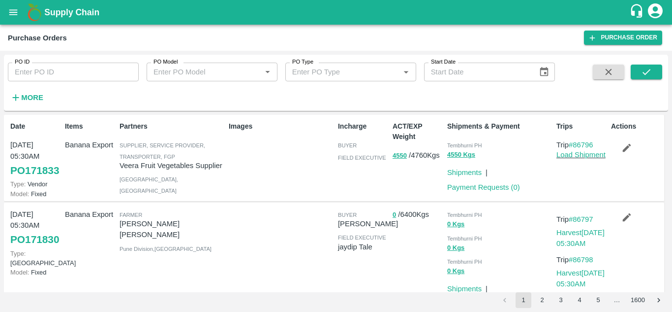
scroll to position [92, 0]
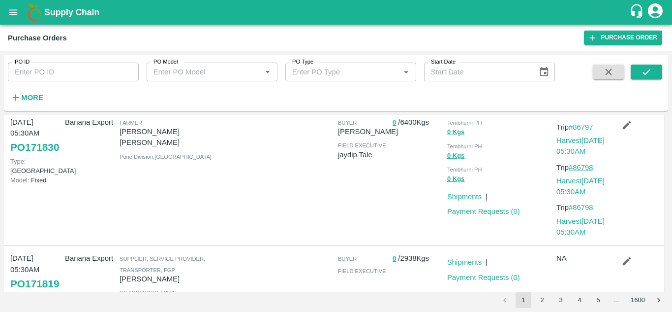
click at [583, 171] on link "#86798" at bounding box center [581, 167] width 25 height 8
click at [574, 195] on link "Harvest 25 Aug, 05:30AM" at bounding box center [581, 186] width 48 height 19
click at [581, 171] on link "#86798" at bounding box center [581, 167] width 25 height 8
click at [579, 195] on link "Harvest [DATE] 05:30AM" at bounding box center [581, 186] width 48 height 19
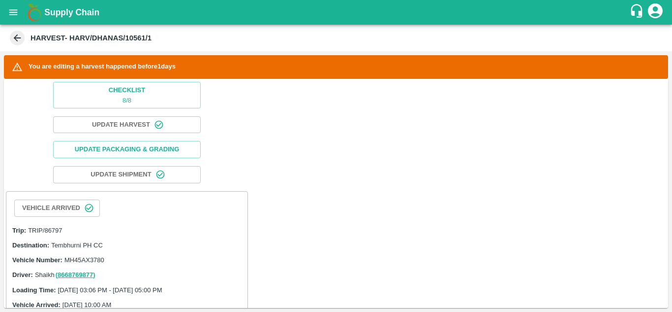
scroll to position [22, 0]
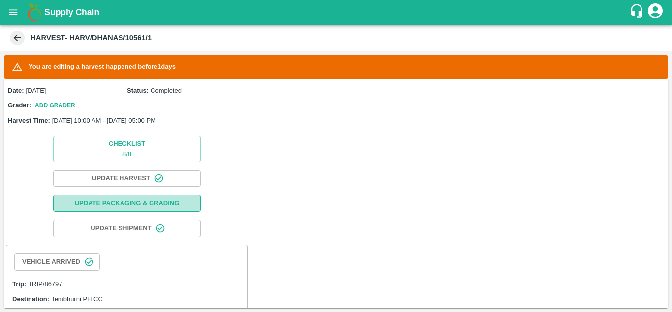
click at [139, 202] on button "Update Packaging & Grading" at bounding box center [127, 202] width 148 height 17
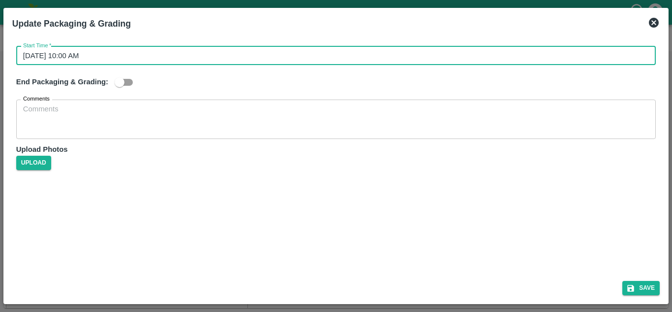
click at [113, 49] on input "25/08/2025 10:00 AM" at bounding box center [332, 55] width 633 height 19
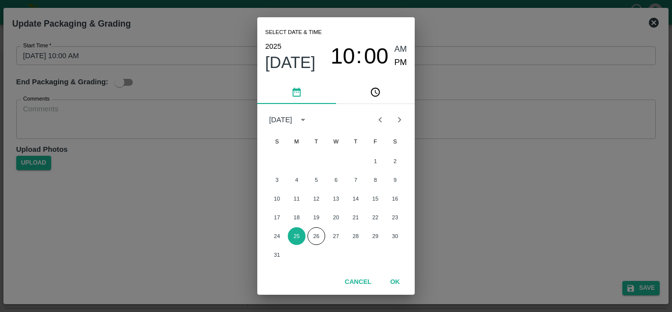
click at [468, 231] on div "Select date & time 2025 Aug 25 10 : 00 AM PM August 2025 S M T W T F S 1 2 3 4 …" at bounding box center [336, 156] width 672 height 312
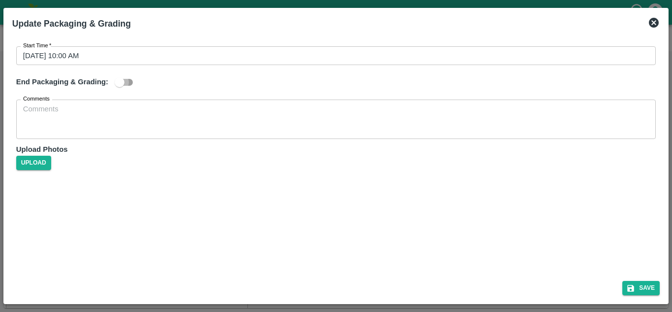
click at [126, 84] on input "checkbox" at bounding box center [120, 82] width 56 height 19
checkbox input "true"
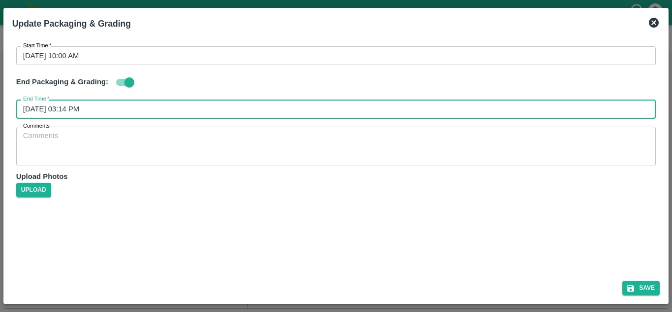
click at [78, 114] on input "26/08/2025 03:14 PM" at bounding box center [332, 108] width 633 height 19
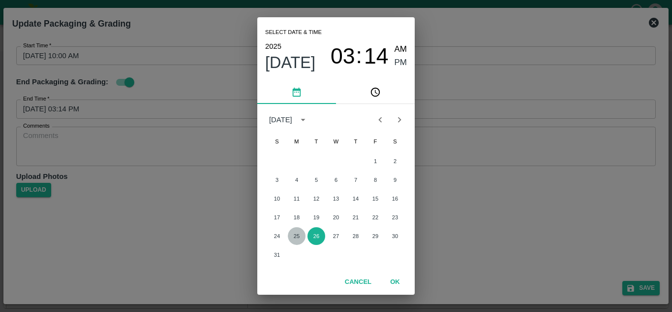
click at [291, 239] on button "25" at bounding box center [297, 236] width 18 height 18
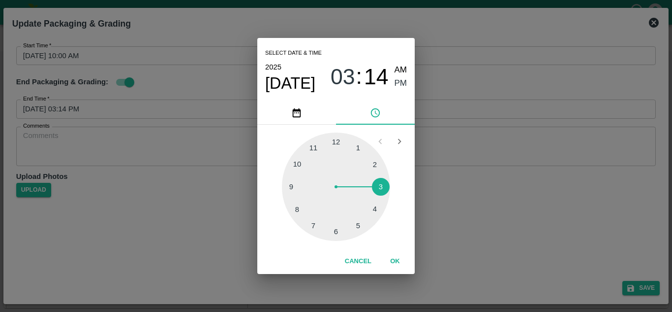
click at [359, 225] on div at bounding box center [336, 186] width 108 height 108
click at [337, 141] on div at bounding box center [336, 186] width 108 height 108
type input "25/08/2025 05:00 PM"
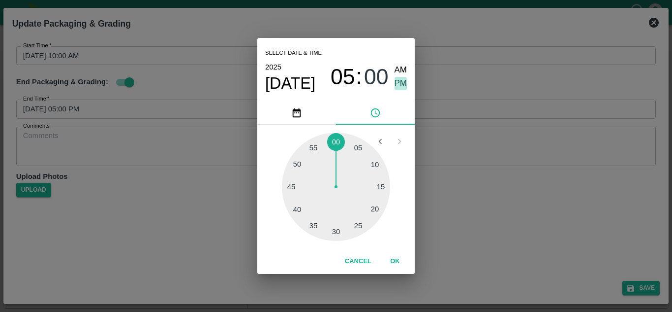
click at [398, 82] on span "PM" at bounding box center [401, 83] width 13 height 13
click at [401, 265] on button "OK" at bounding box center [394, 260] width 31 height 17
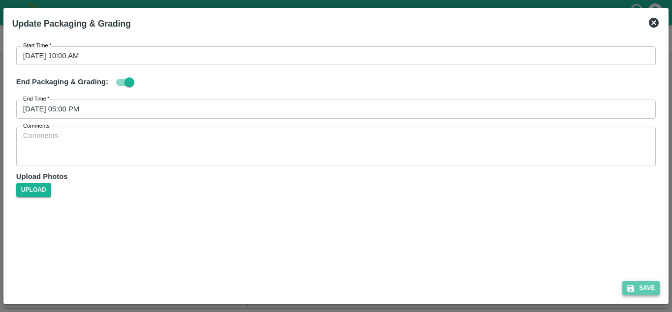
click at [642, 290] on button "Save" at bounding box center [641, 288] width 37 height 14
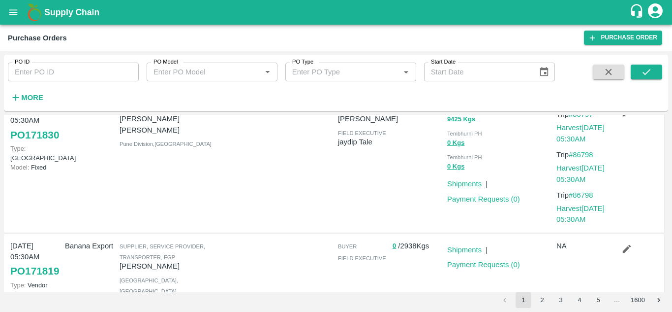
scroll to position [175, 0]
click at [577, 182] on link "Harvest [DATE] 05:30AM" at bounding box center [581, 172] width 48 height 19
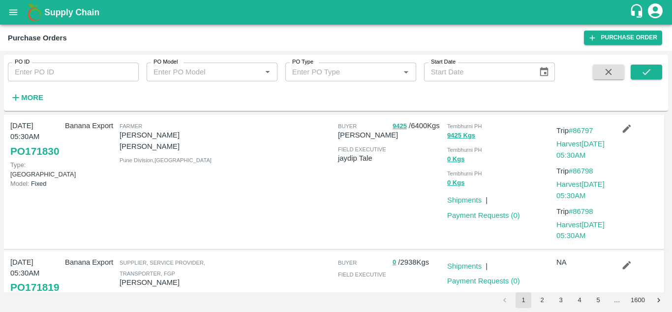
scroll to position [157, 0]
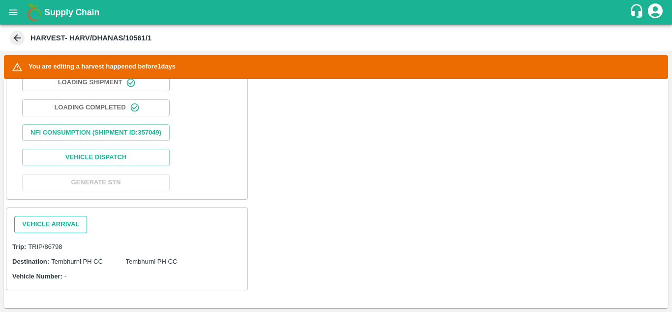
scroll to position [441, 0]
click at [51, 229] on button "Vehicle Arrival" at bounding box center [50, 224] width 73 height 17
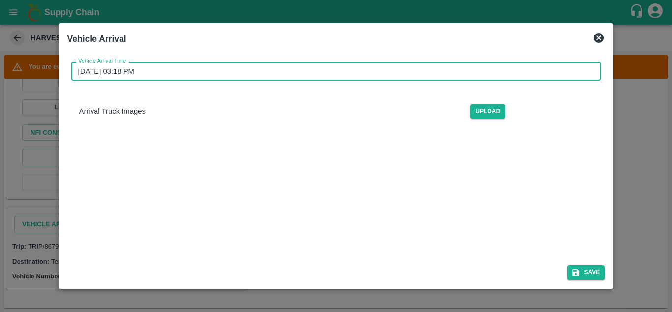
click at [149, 70] on input "[DATE] 03:18 PM" at bounding box center [332, 71] width 523 height 19
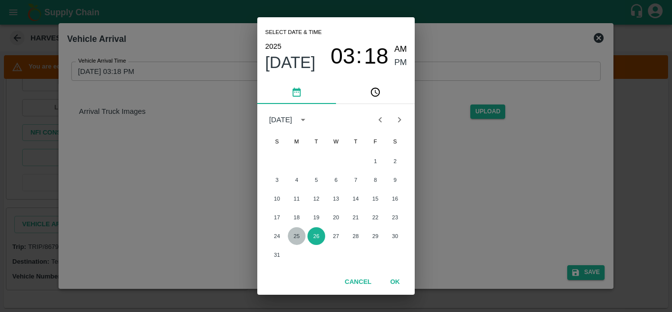
click at [296, 239] on button "25" at bounding box center [297, 236] width 18 height 18
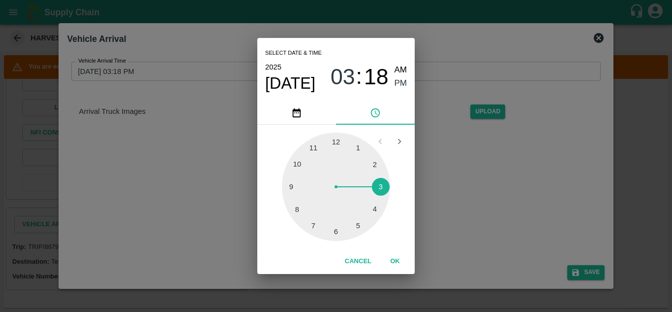
click at [300, 164] on div at bounding box center [336, 186] width 108 height 108
click at [336, 141] on div at bounding box center [336, 186] width 108 height 108
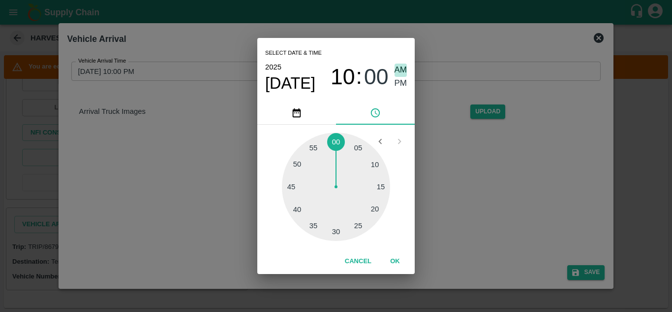
click at [402, 67] on span "AM" at bounding box center [401, 69] width 13 height 13
type input "25/08/2025 10:00 AM"
click at [397, 260] on button "OK" at bounding box center [394, 260] width 31 height 17
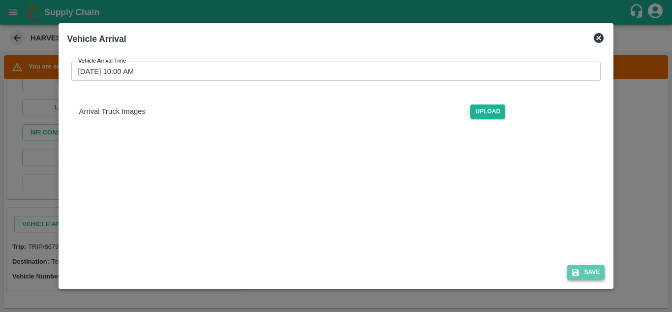
click at [590, 269] on button "Save" at bounding box center [585, 272] width 37 height 14
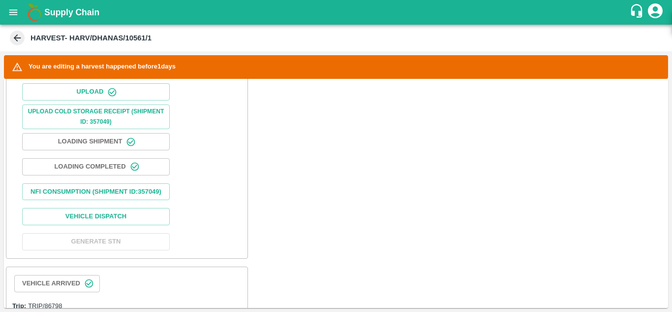
scroll to position [513, 0]
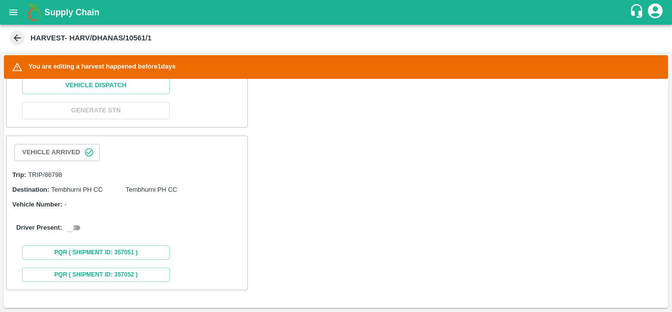
click at [78, 228] on input "checkbox" at bounding box center [69, 227] width 35 height 12
checkbox input "true"
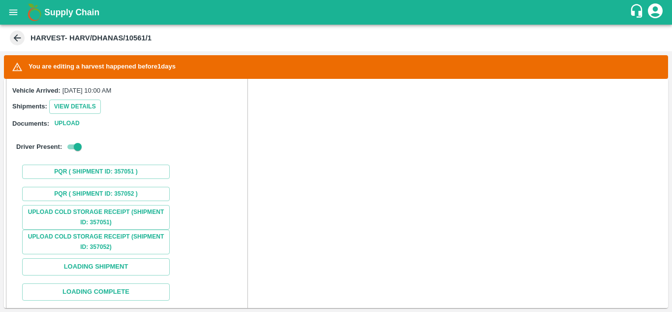
scroll to position [676, 0]
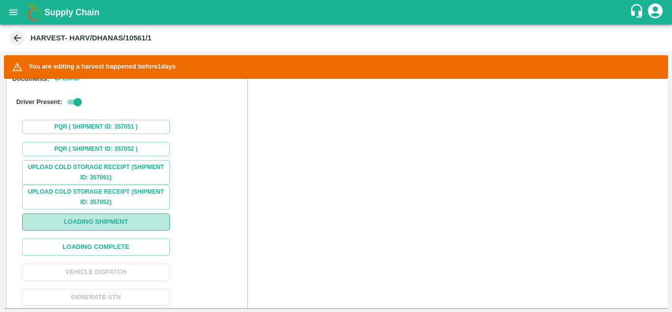
click at [107, 230] on button "Loading Shipment" at bounding box center [96, 221] width 148 height 17
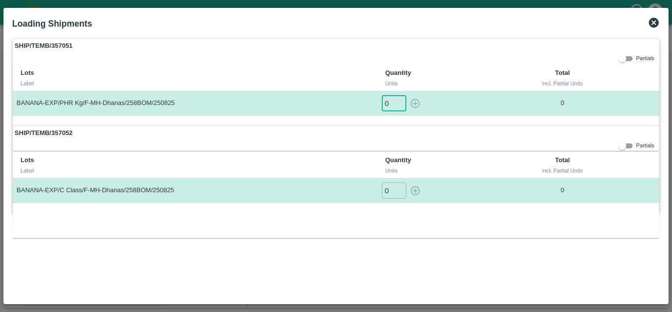
click at [388, 104] on input "0" at bounding box center [394, 103] width 25 height 16
type input "1"
click at [408, 95] on button "button" at bounding box center [416, 103] width 16 height 16
type input "0"
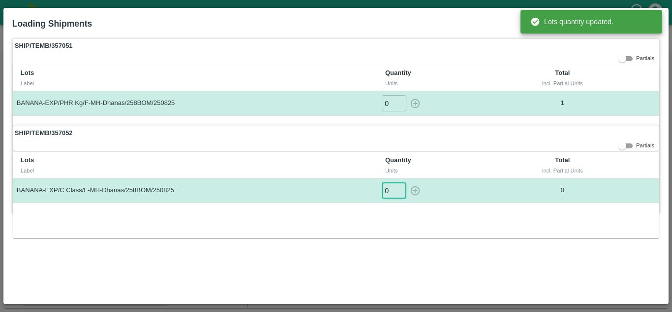
click at [389, 190] on input "0" at bounding box center [394, 190] width 25 height 16
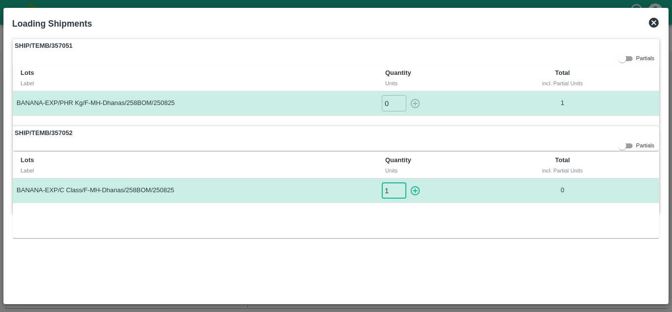
type input "1"
click at [408, 182] on button "button" at bounding box center [416, 190] width 16 height 16
type input "0"
click at [654, 23] on icon at bounding box center [654, 23] width 12 height 12
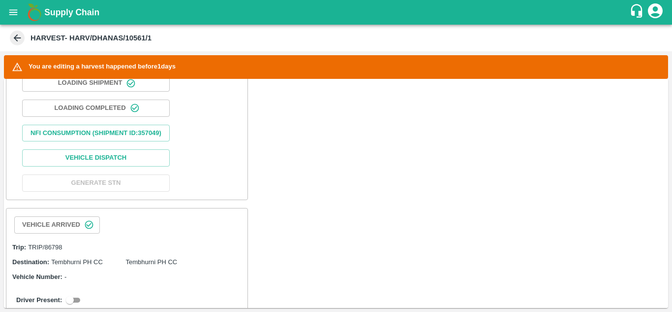
scroll to position [513, 0]
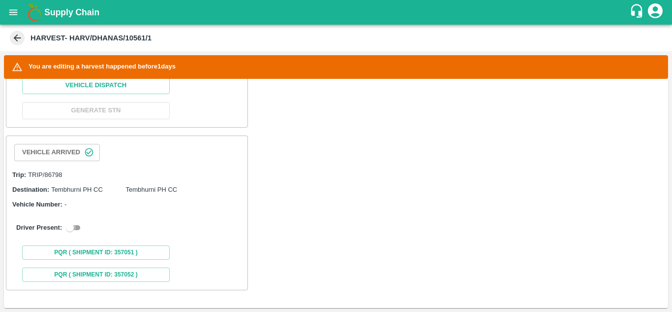
click at [76, 226] on input "checkbox" at bounding box center [69, 227] width 35 height 12
checkbox input "true"
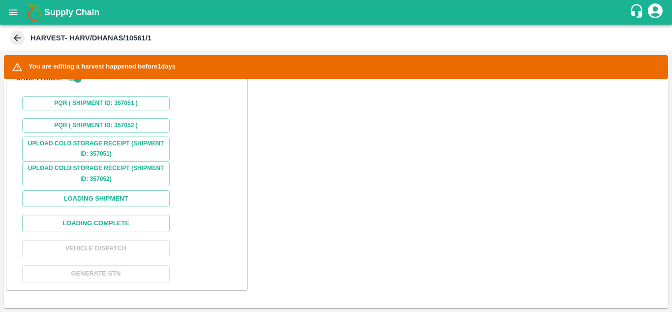
scroll to position [715, 0]
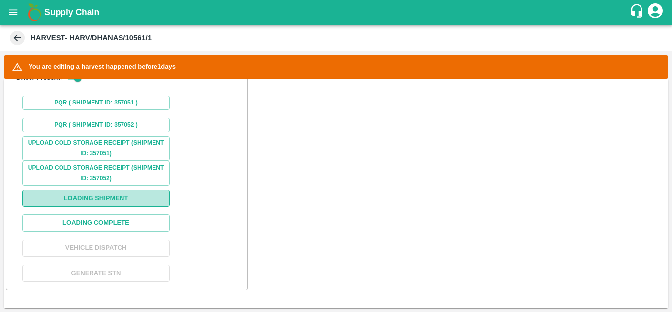
click at [119, 207] on button "Loading Shipment" at bounding box center [96, 197] width 148 height 17
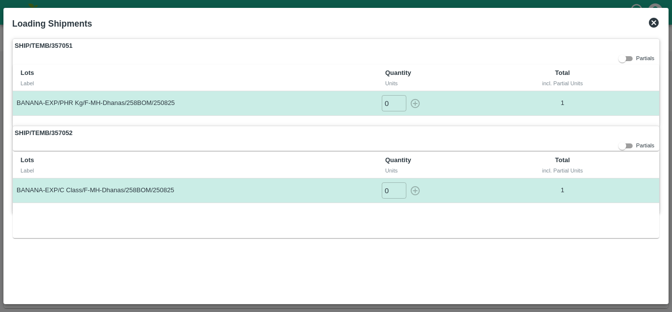
click at [654, 26] on icon at bounding box center [654, 23] width 10 height 10
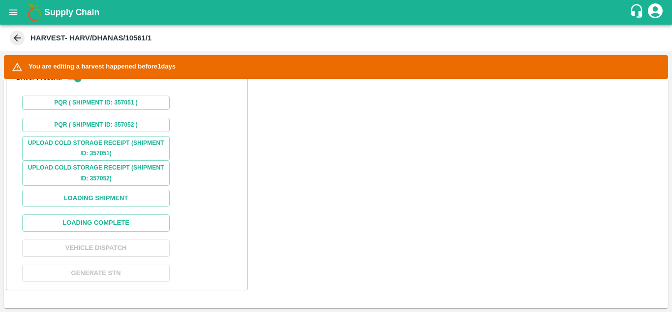
scroll to position [726, 0]
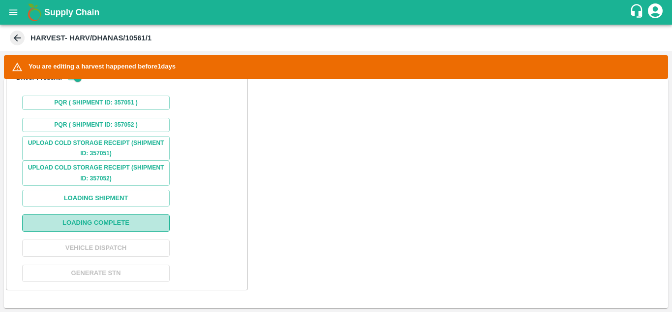
click at [85, 225] on button "Loading Complete" at bounding box center [96, 222] width 148 height 17
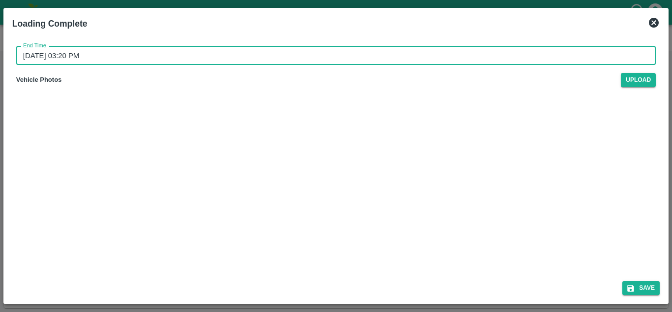
click at [60, 53] on input "26/08/2025 03:20 PM" at bounding box center [332, 55] width 633 height 19
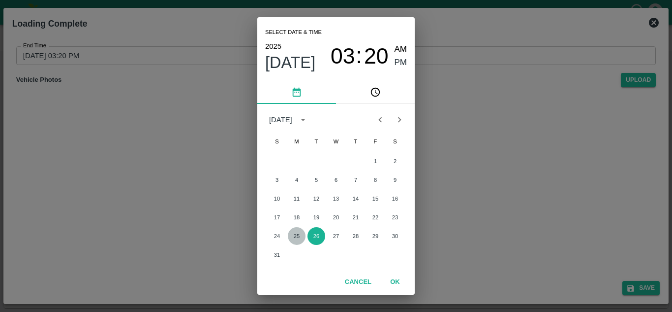
click at [295, 232] on button "25" at bounding box center [297, 236] width 18 height 18
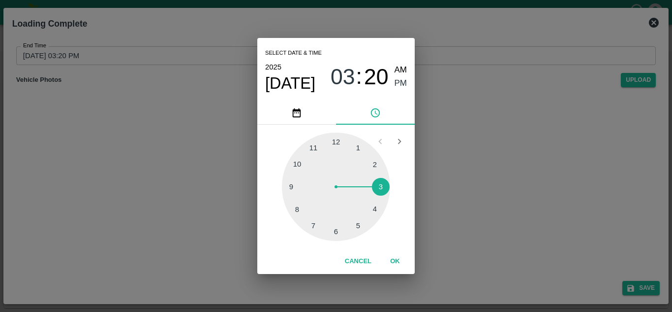
click at [356, 223] on div at bounding box center [336, 186] width 108 height 108
click at [333, 140] on div at bounding box center [336, 186] width 108 height 108
click at [336, 140] on div at bounding box center [336, 186] width 108 height 108
click at [402, 79] on span "PM" at bounding box center [401, 83] width 13 height 13
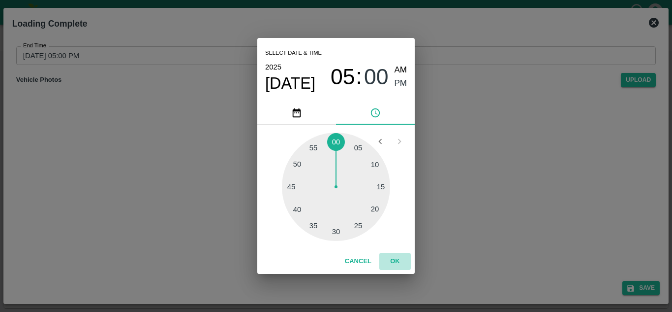
click at [398, 262] on button "OK" at bounding box center [394, 260] width 31 height 17
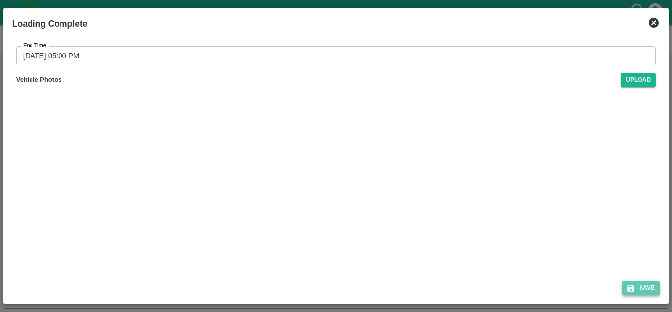
click at [642, 287] on button "Save" at bounding box center [641, 288] width 37 height 14
type input "26/08/2025 03:20 PM"
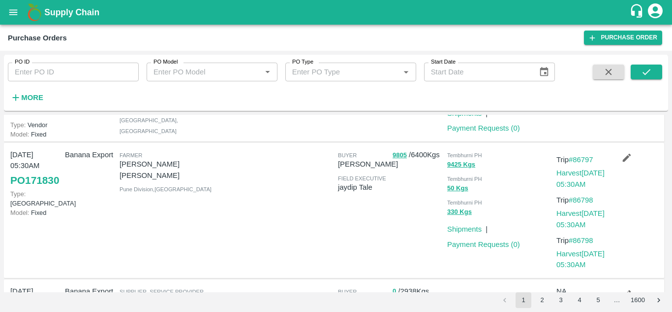
scroll to position [127, 0]
